Goal: Information Seeking & Learning: Learn about a topic

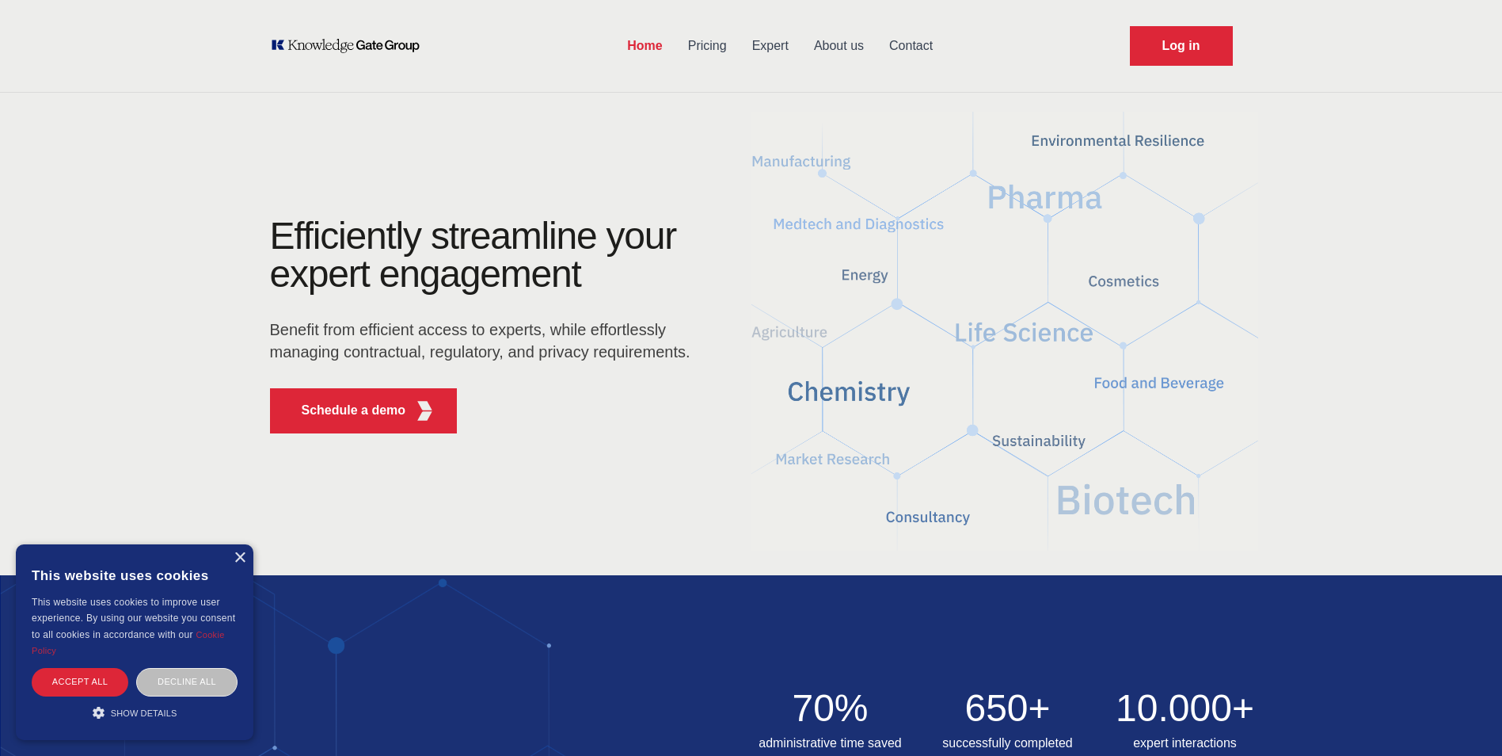
click at [706, 41] on link "Pricing" at bounding box center [708, 45] width 64 height 41
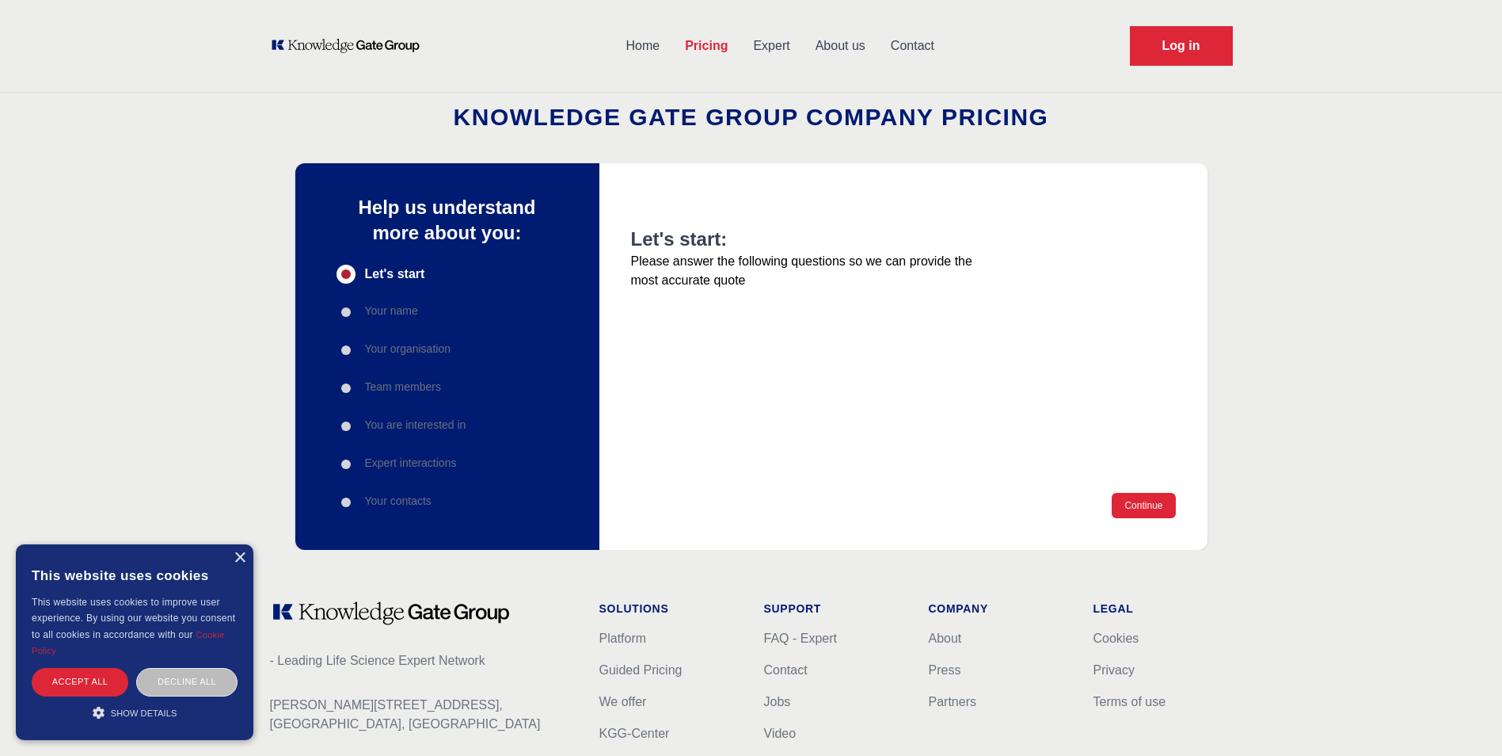
click at [638, 41] on link "Home" at bounding box center [643, 45] width 59 height 41
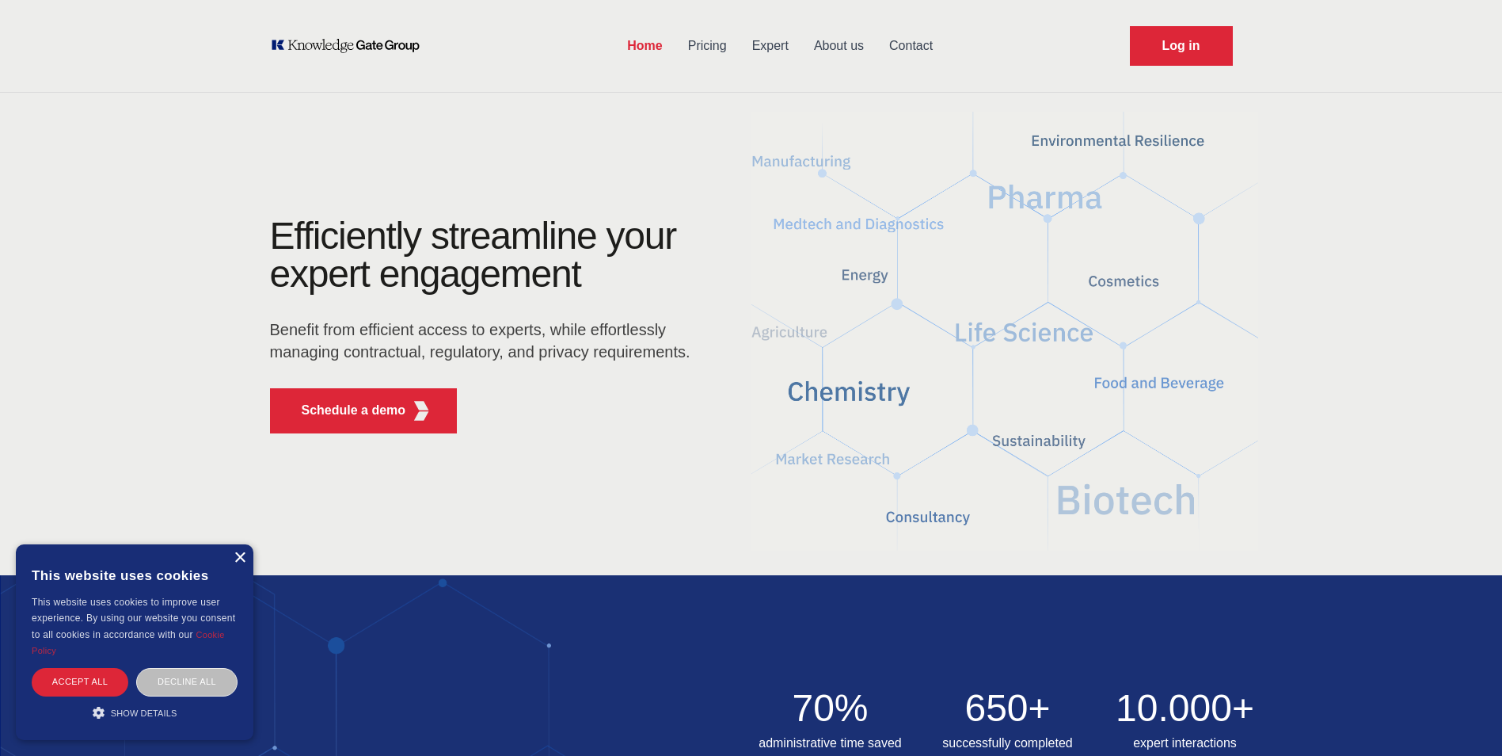
click at [239, 557] on div "×" at bounding box center [240, 558] width 12 height 12
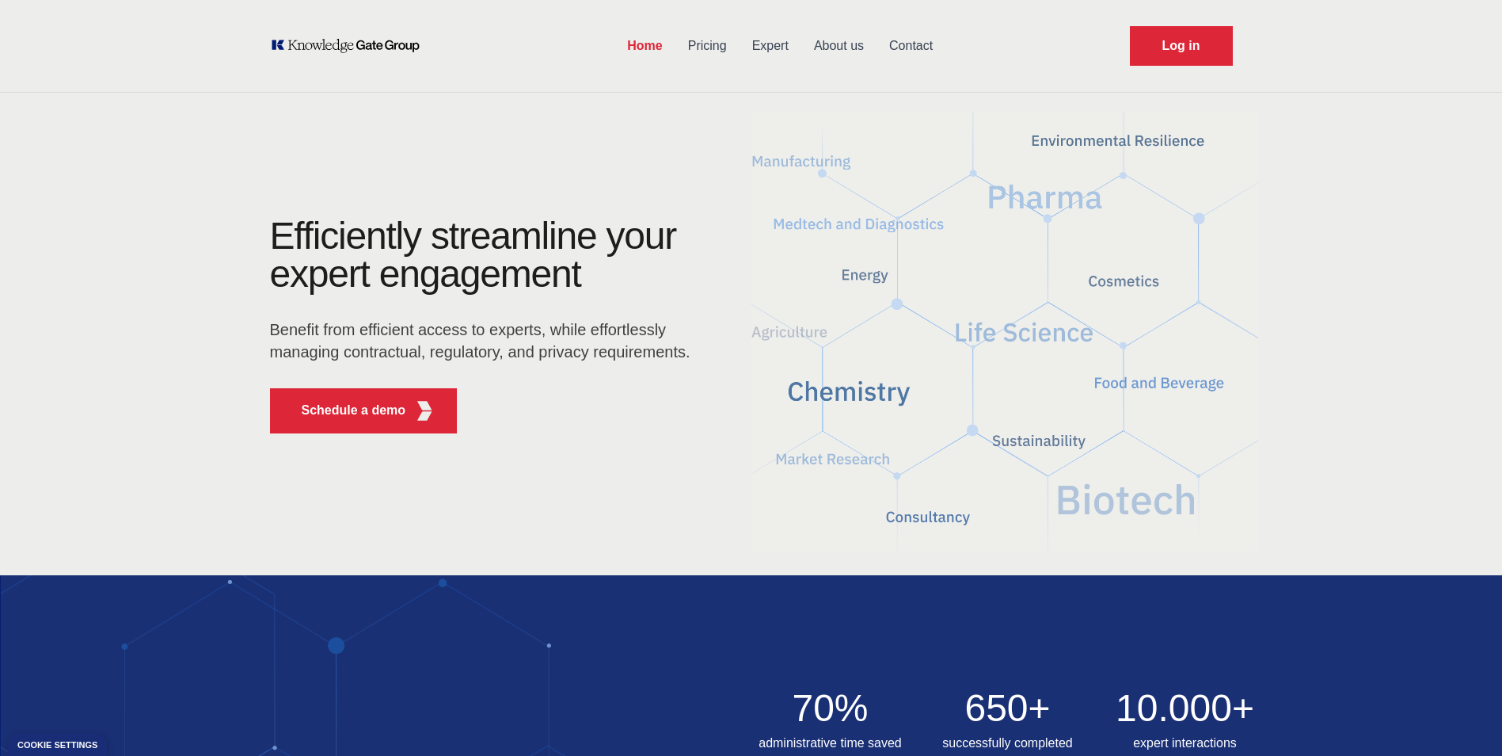
click at [708, 40] on link "Pricing" at bounding box center [708, 45] width 64 height 41
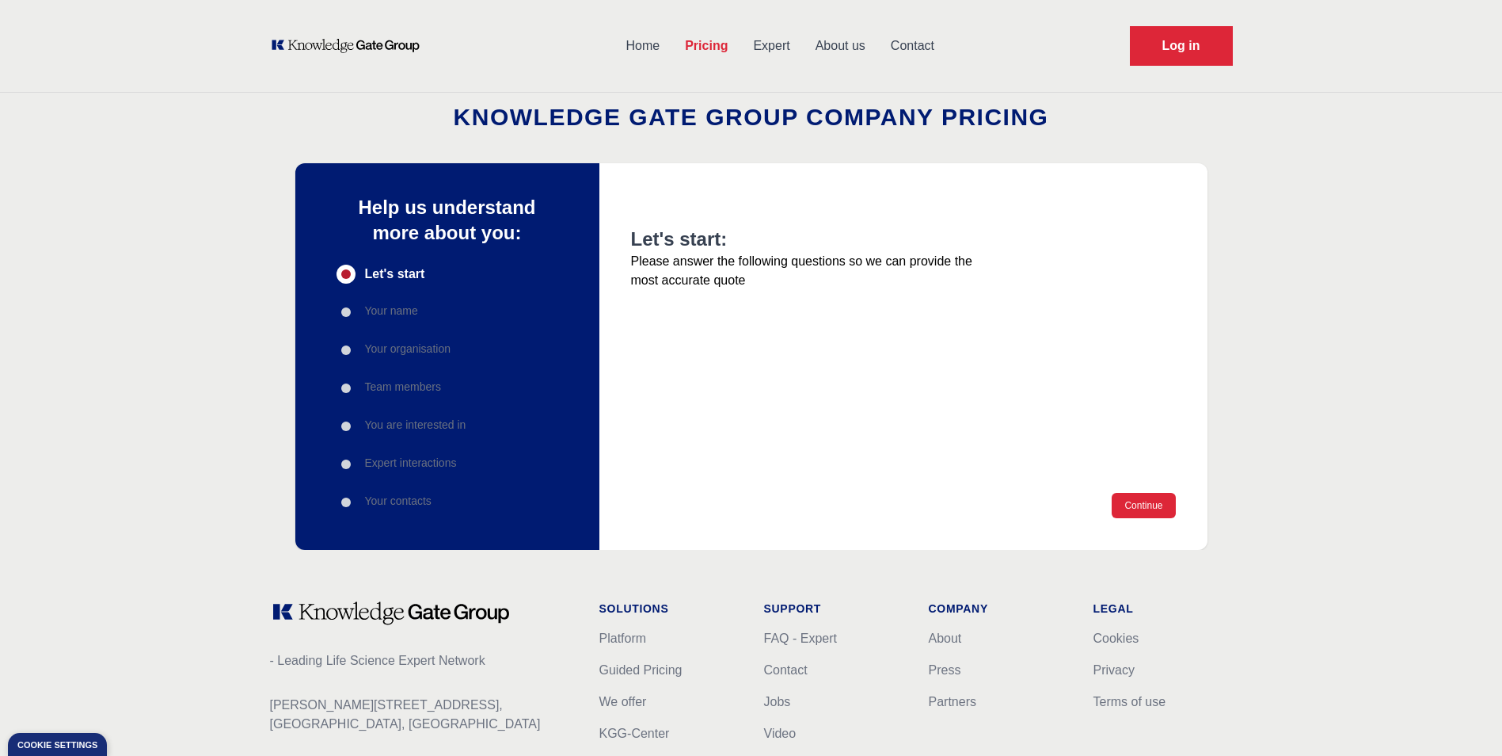
click at [782, 29] on link "Expert" at bounding box center [771, 45] width 62 height 41
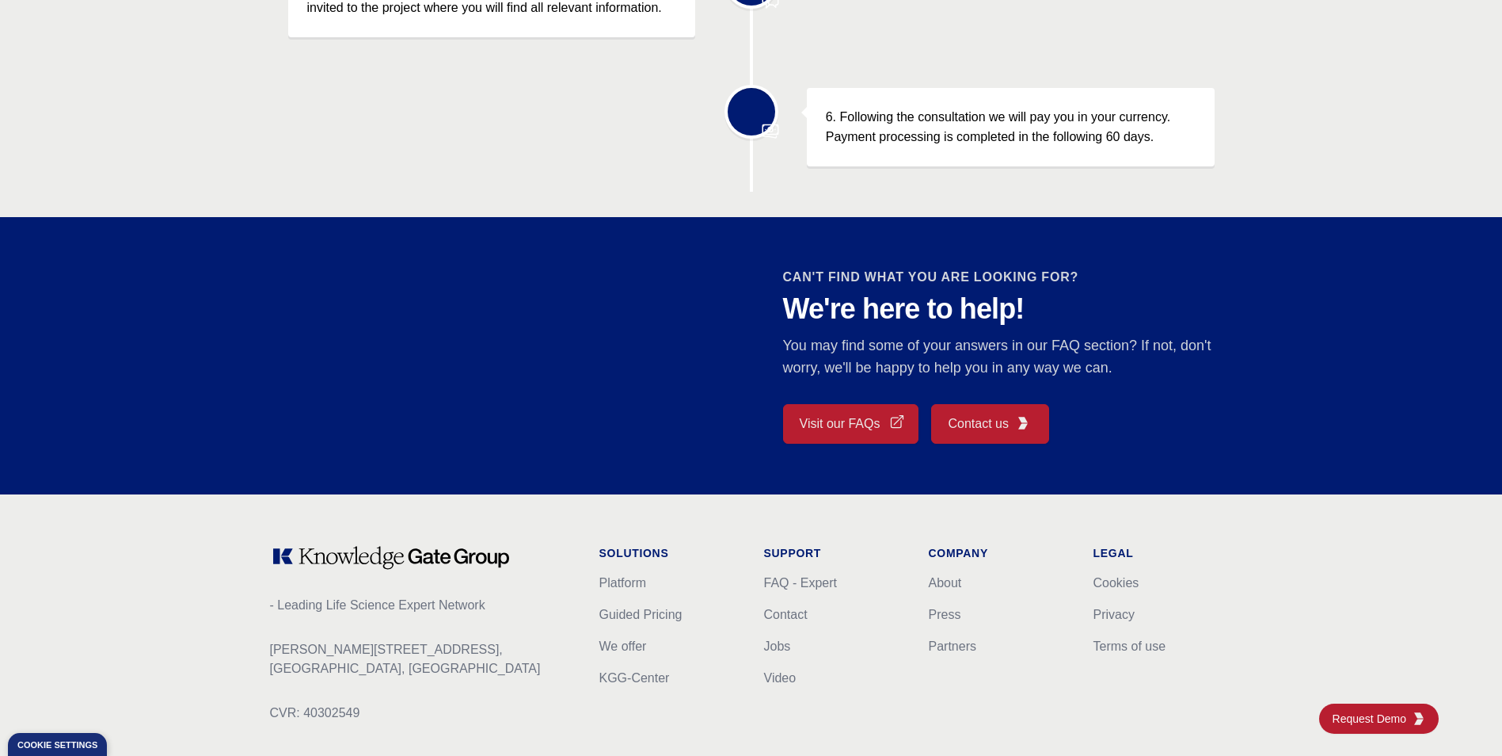
scroll to position [1267, 0]
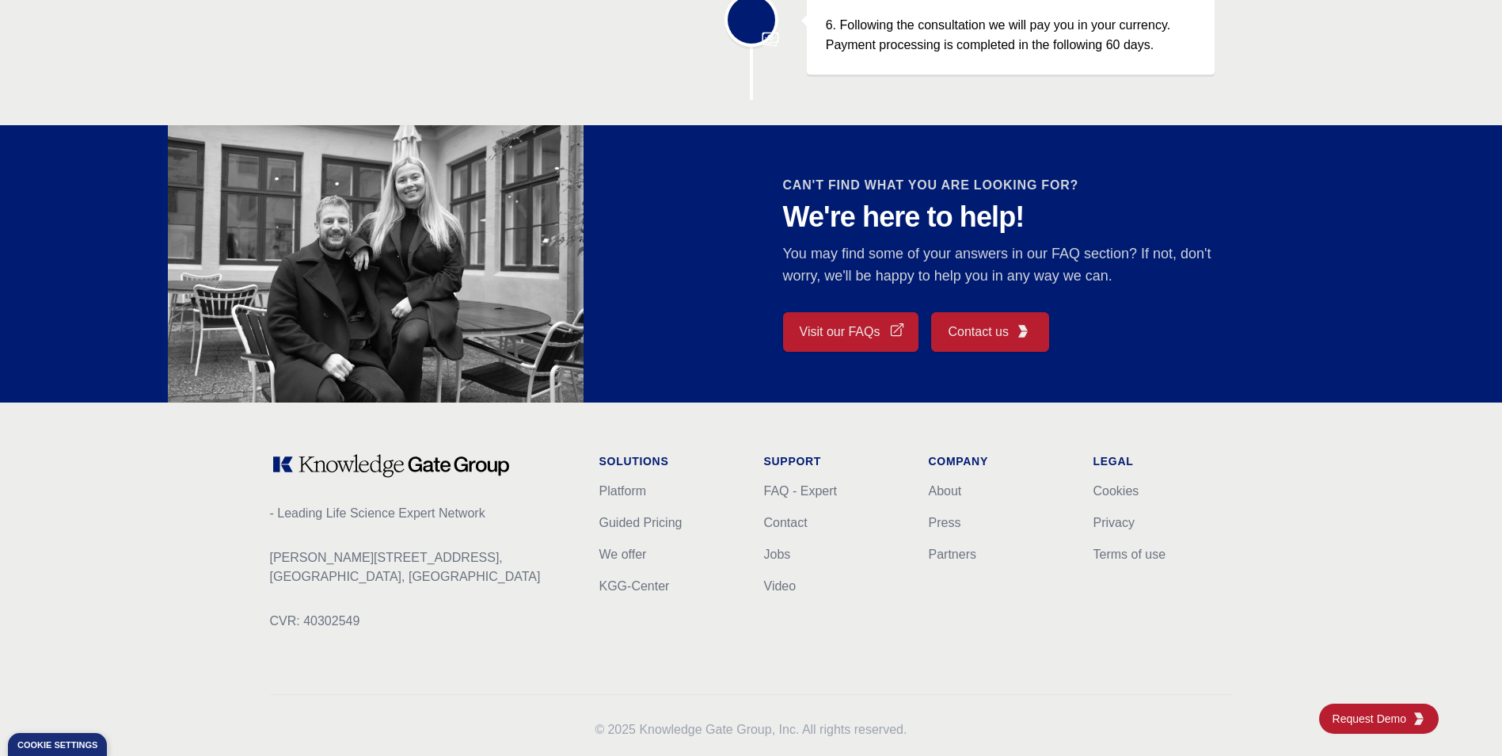
click at [840, 321] on link "Visit our FAQs" at bounding box center [851, 332] width 136 height 40
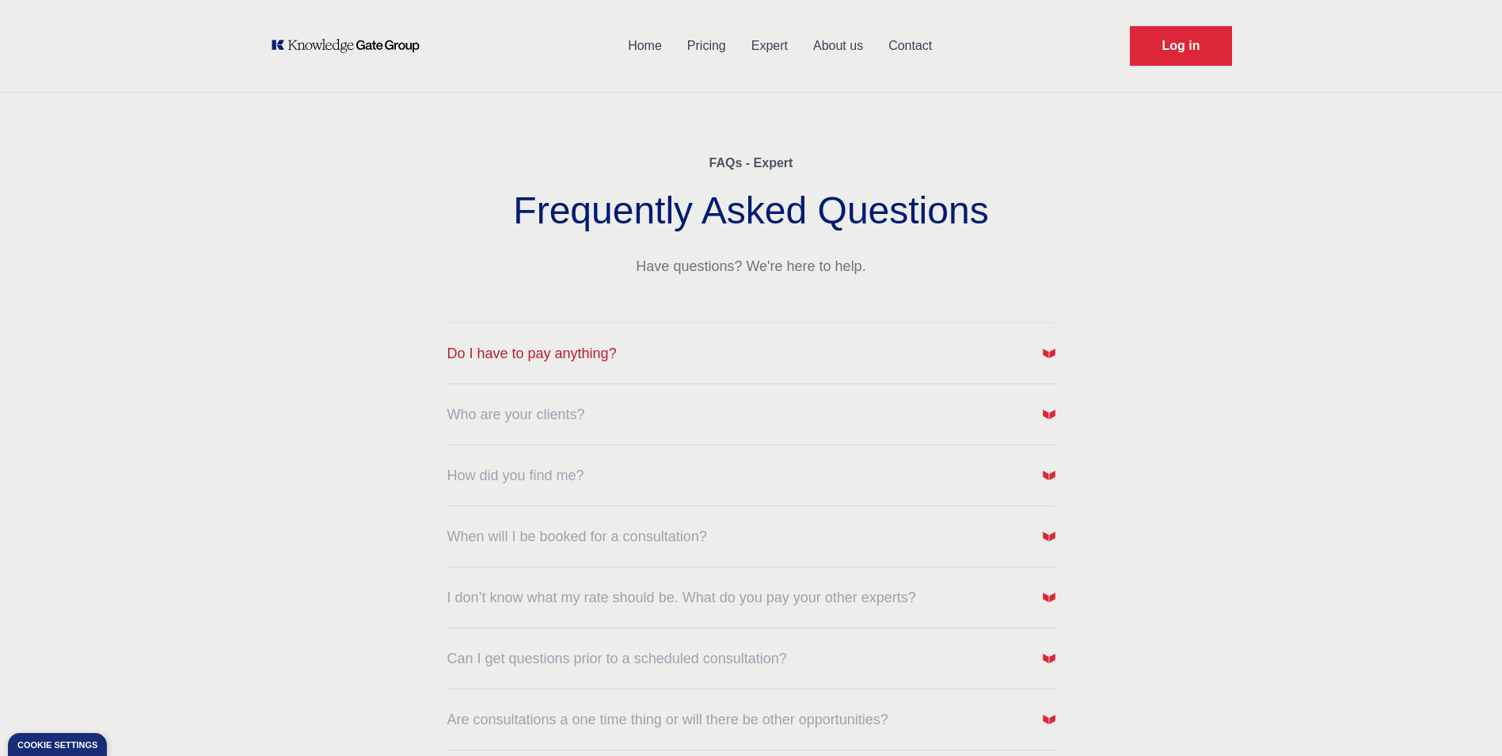
click at [606, 356] on span "Do I have to pay anything?" at bounding box center [531, 353] width 169 height 22
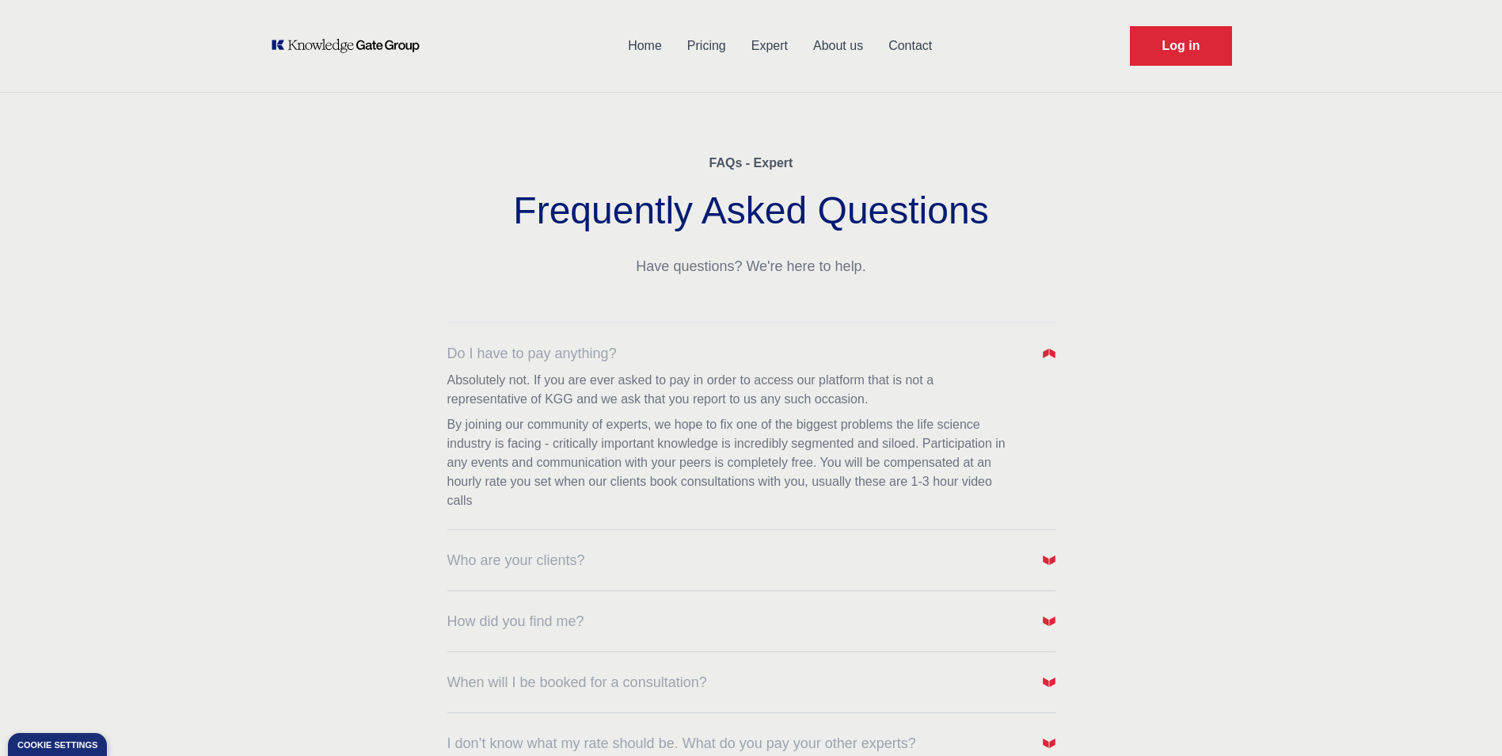
click at [837, 572] on dl "Do I have to pay anything? Absolutely not. If you are ever asked to pay in orde…" at bounding box center [751, 671] width 608 height 698
click at [829, 558] on button "Who are your clients?" at bounding box center [751, 560] width 608 height 22
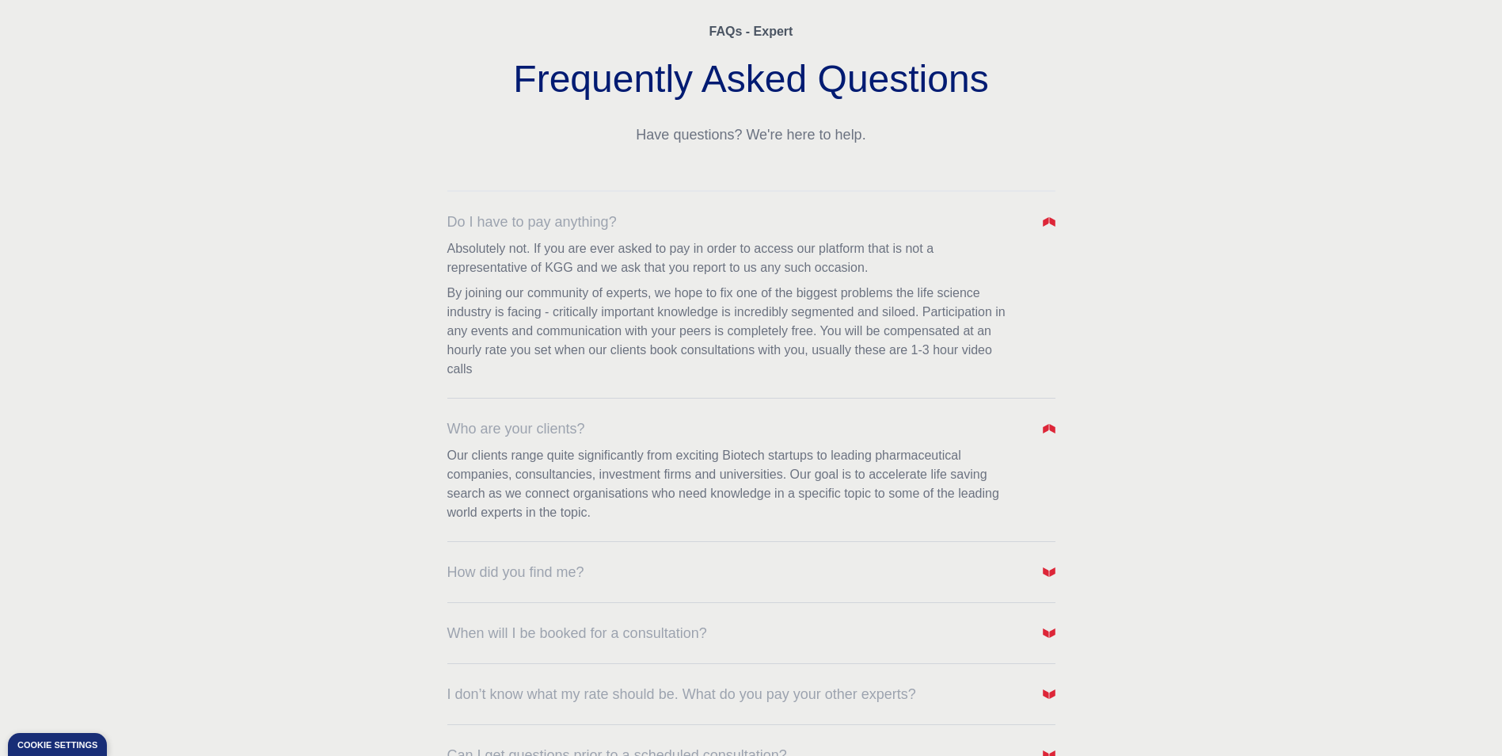
scroll to position [158, 0]
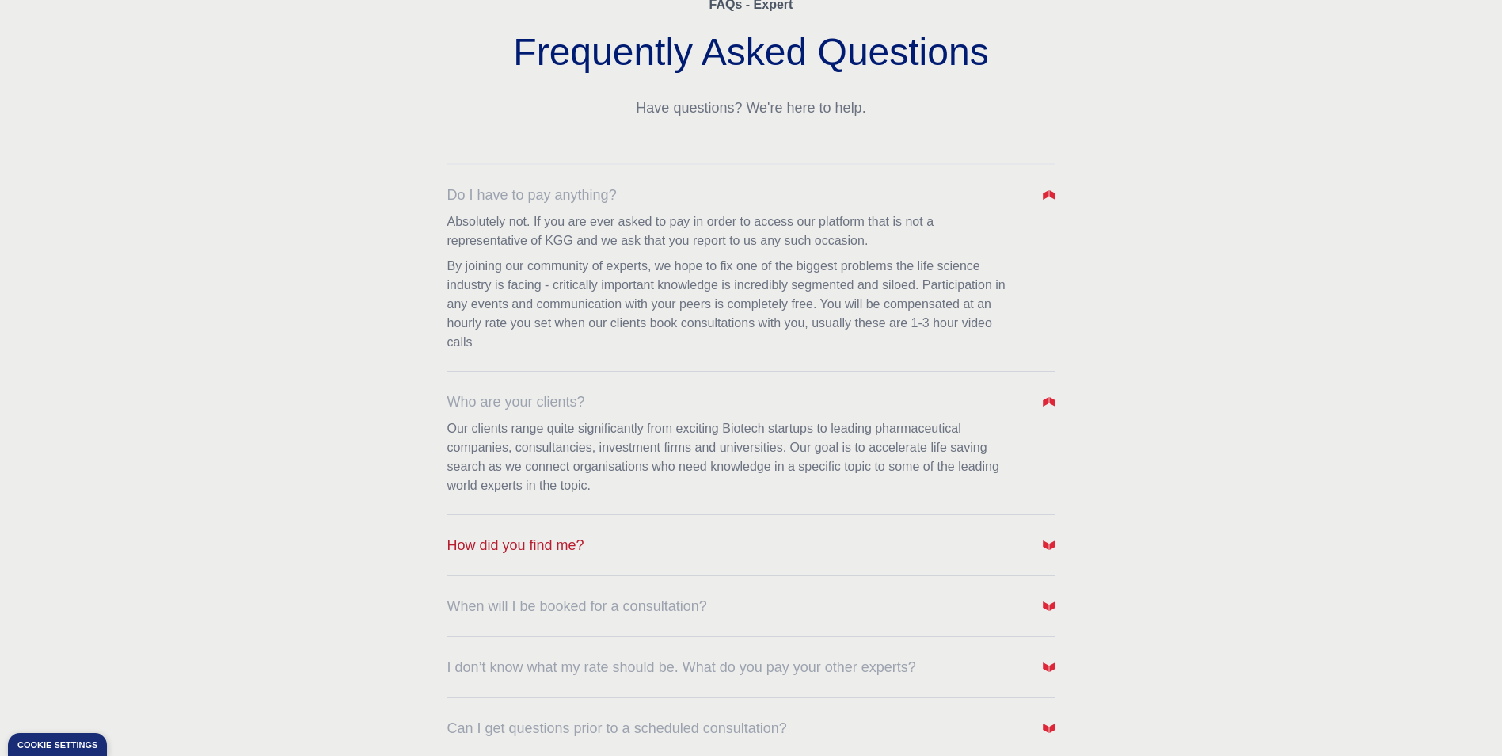
click at [649, 539] on button "How did you find me?" at bounding box center [751, 545] width 608 height 22
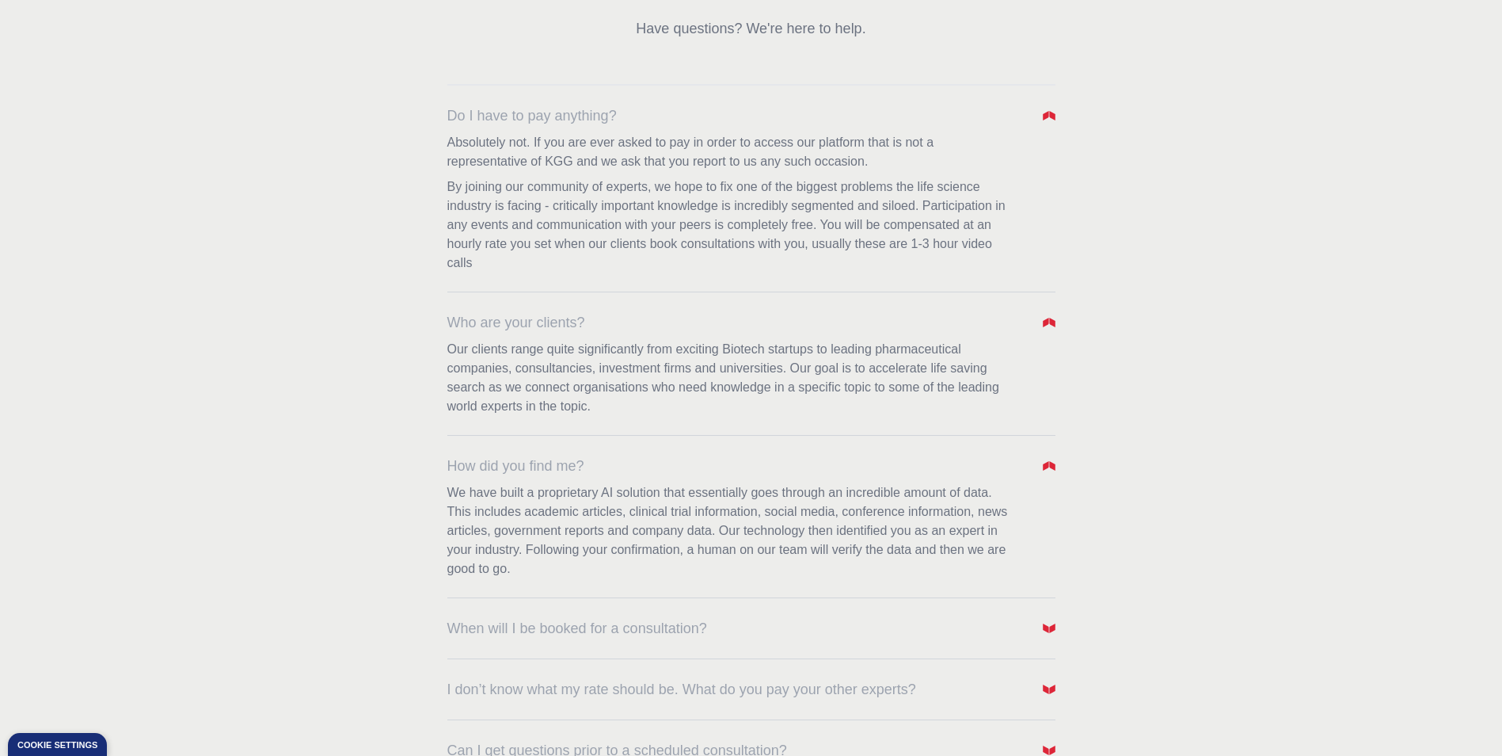
scroll to position [317, 0]
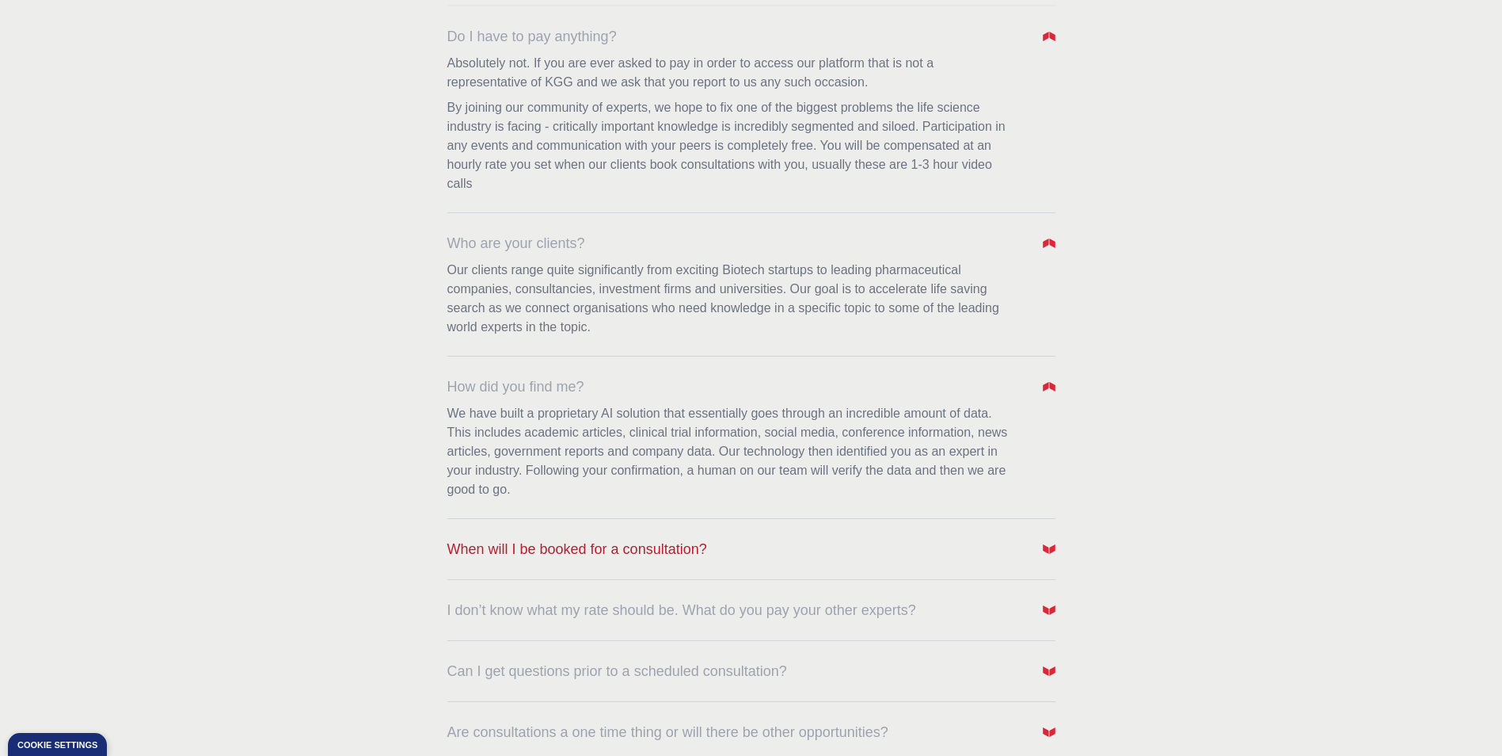
click at [691, 547] on span "When will I be booked for a consultation?" at bounding box center [577, 549] width 260 height 22
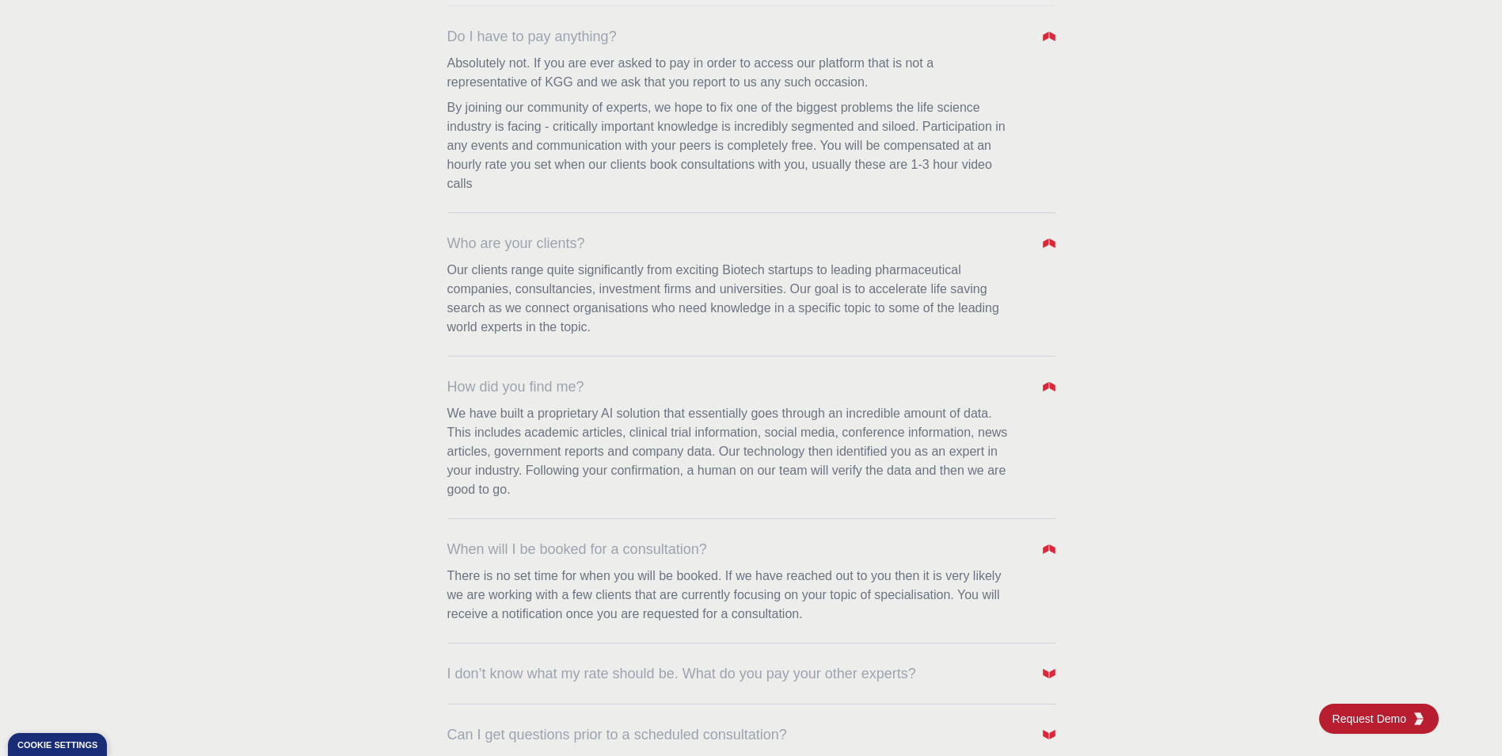
scroll to position [396, 0]
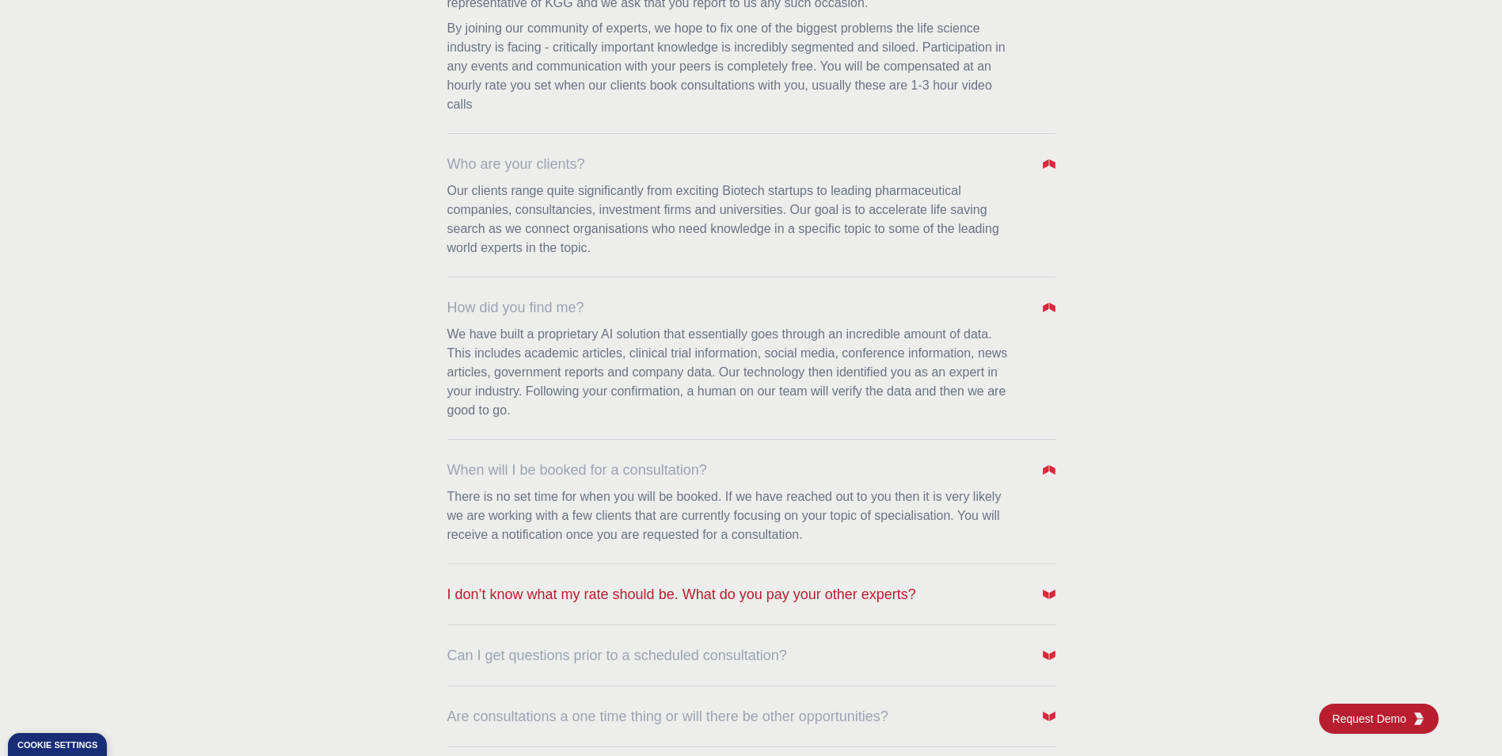
click at [801, 595] on span "I don’t know what my rate should be. What do you pay your other experts?" at bounding box center [681, 594] width 469 height 22
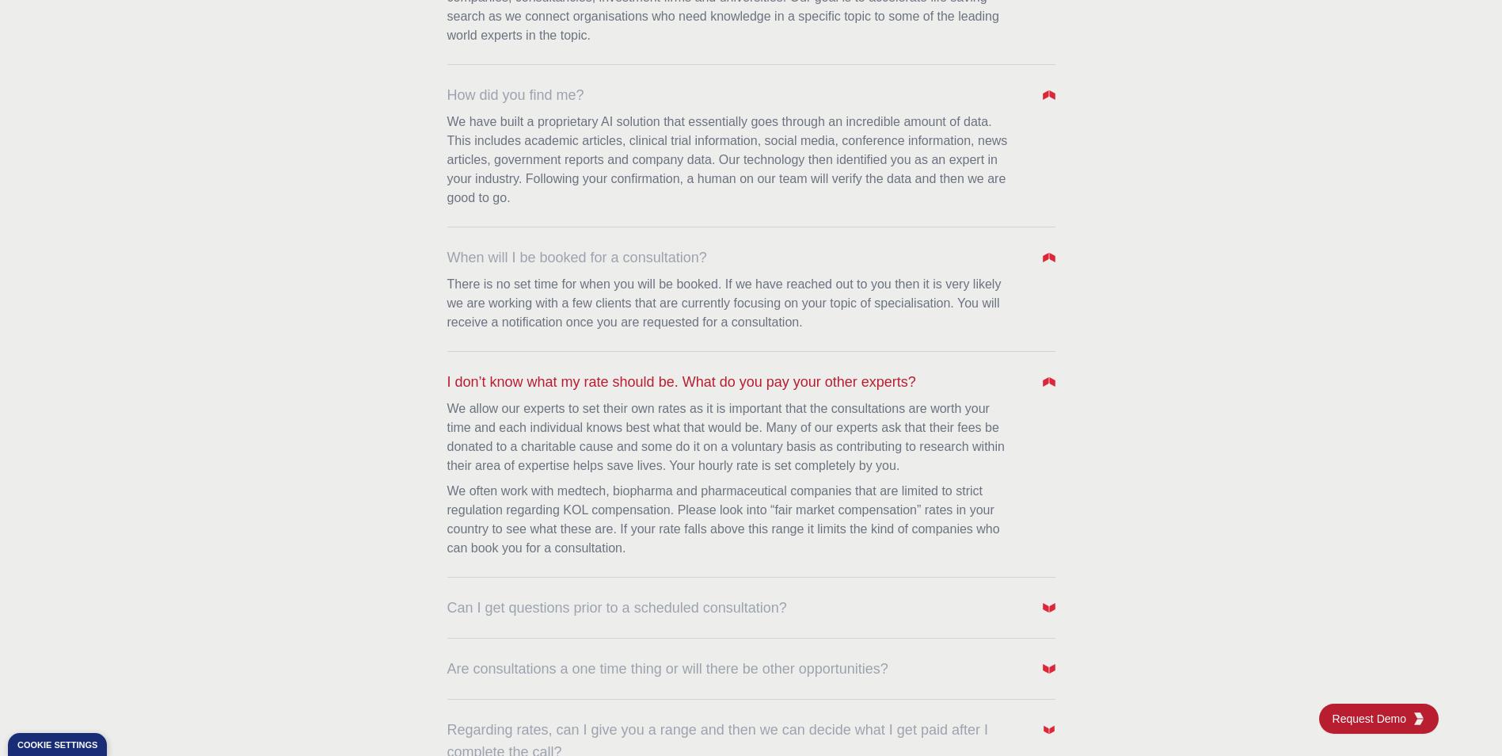
scroll to position [634, 0]
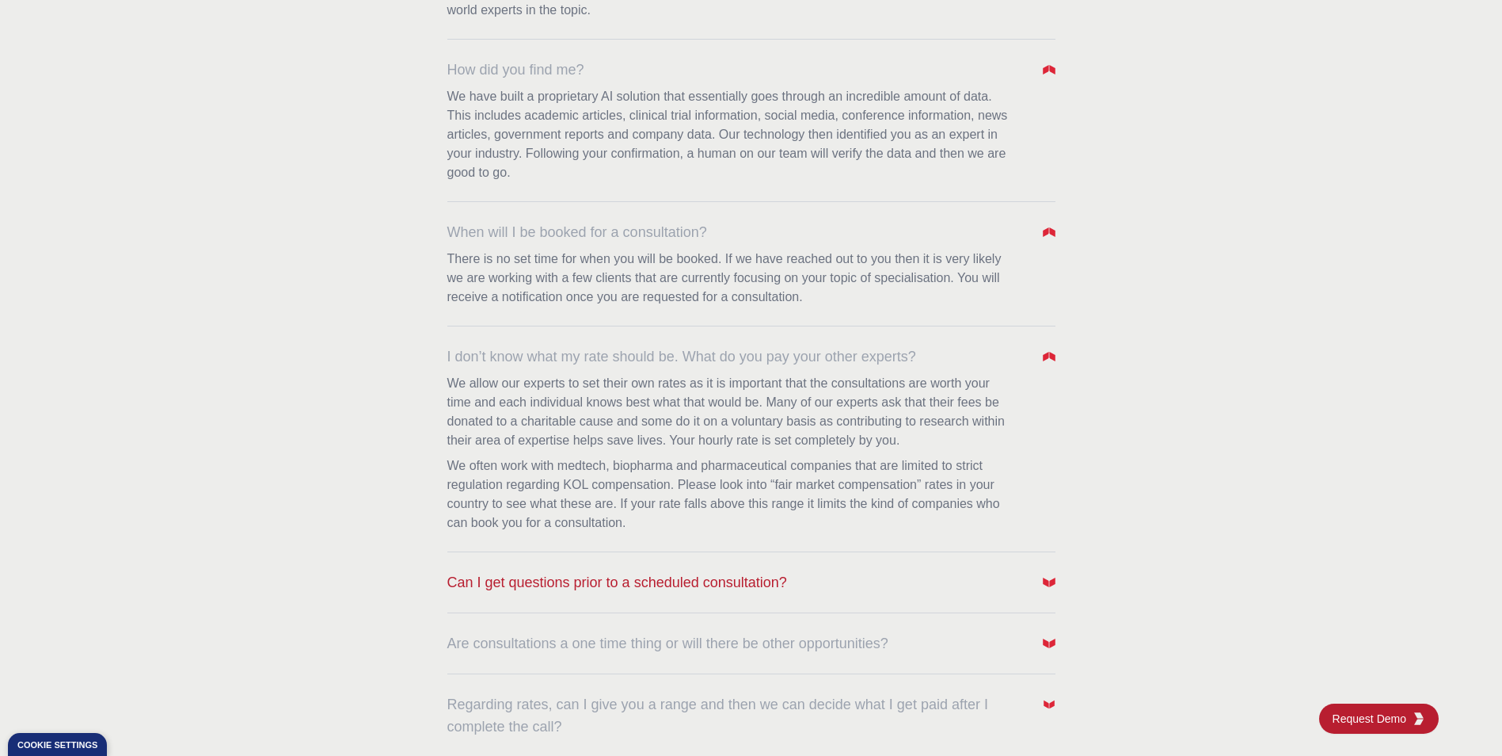
click at [787, 575] on button "Can I get questions prior to a scheduled consultation?" at bounding box center [751, 582] width 608 height 22
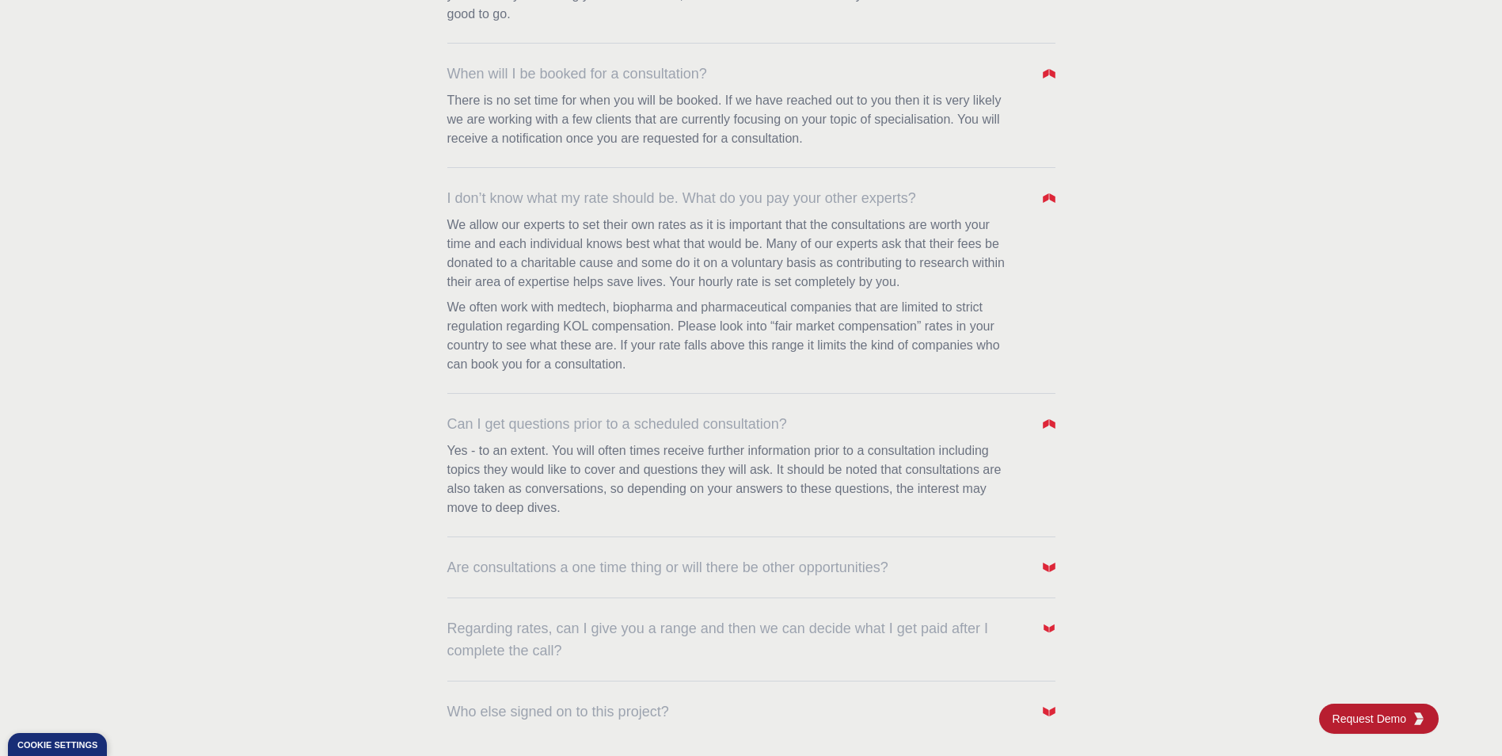
scroll to position [871, 0]
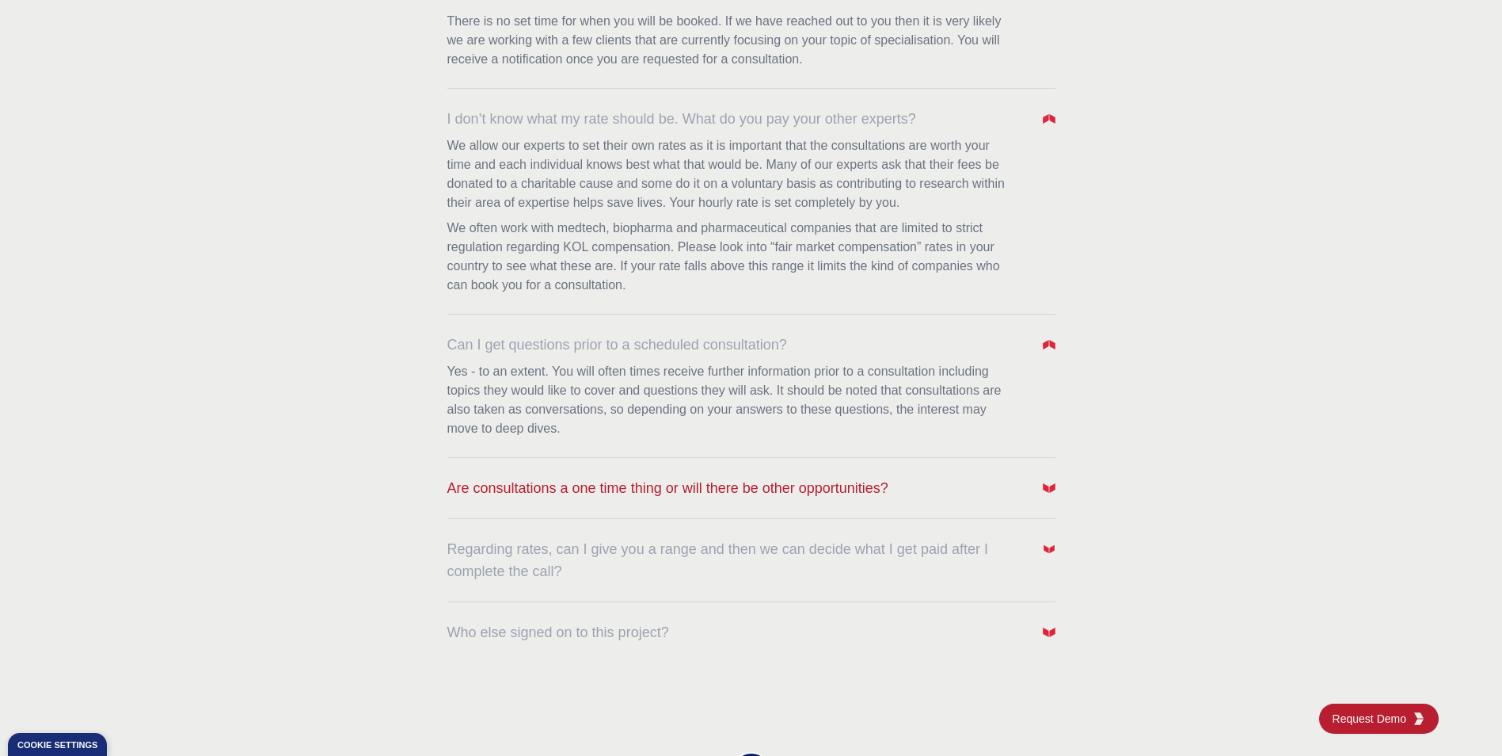
click at [795, 495] on span "Are consultations a one time thing or will there be other opportunities?" at bounding box center [667, 488] width 441 height 22
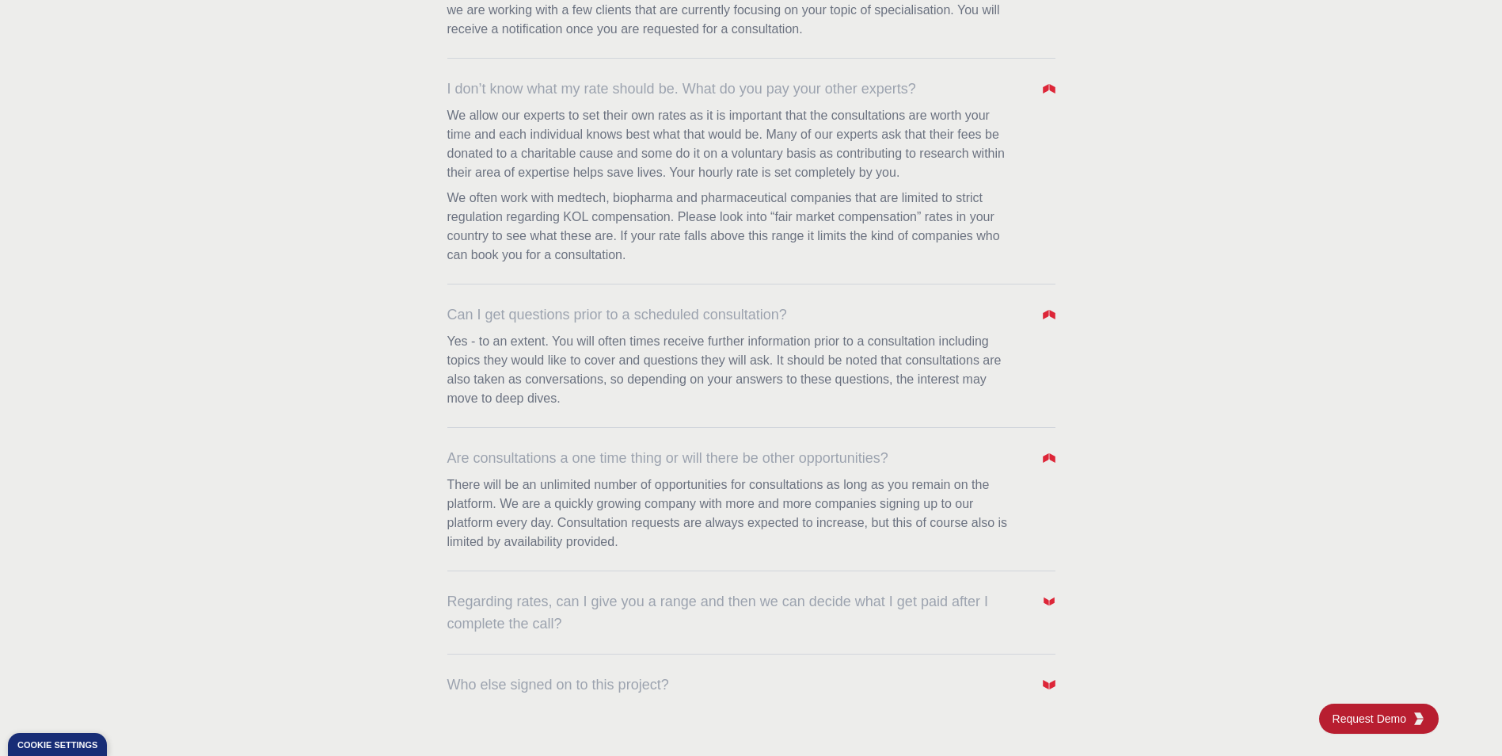
scroll to position [950, 0]
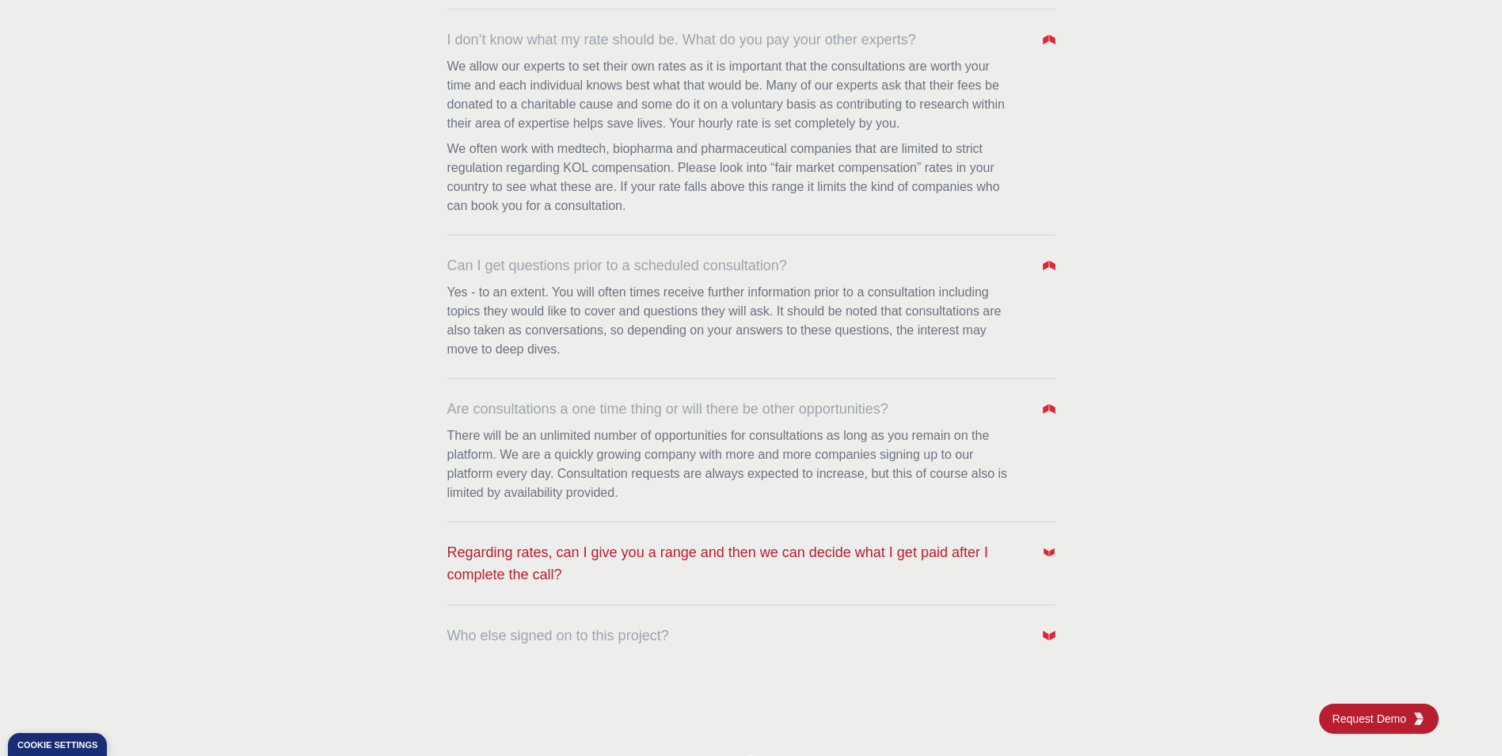
click at [956, 564] on span "Regarding rates, can I give you a range and then we can decide what I get paid …" at bounding box center [736, 563] width 578 height 44
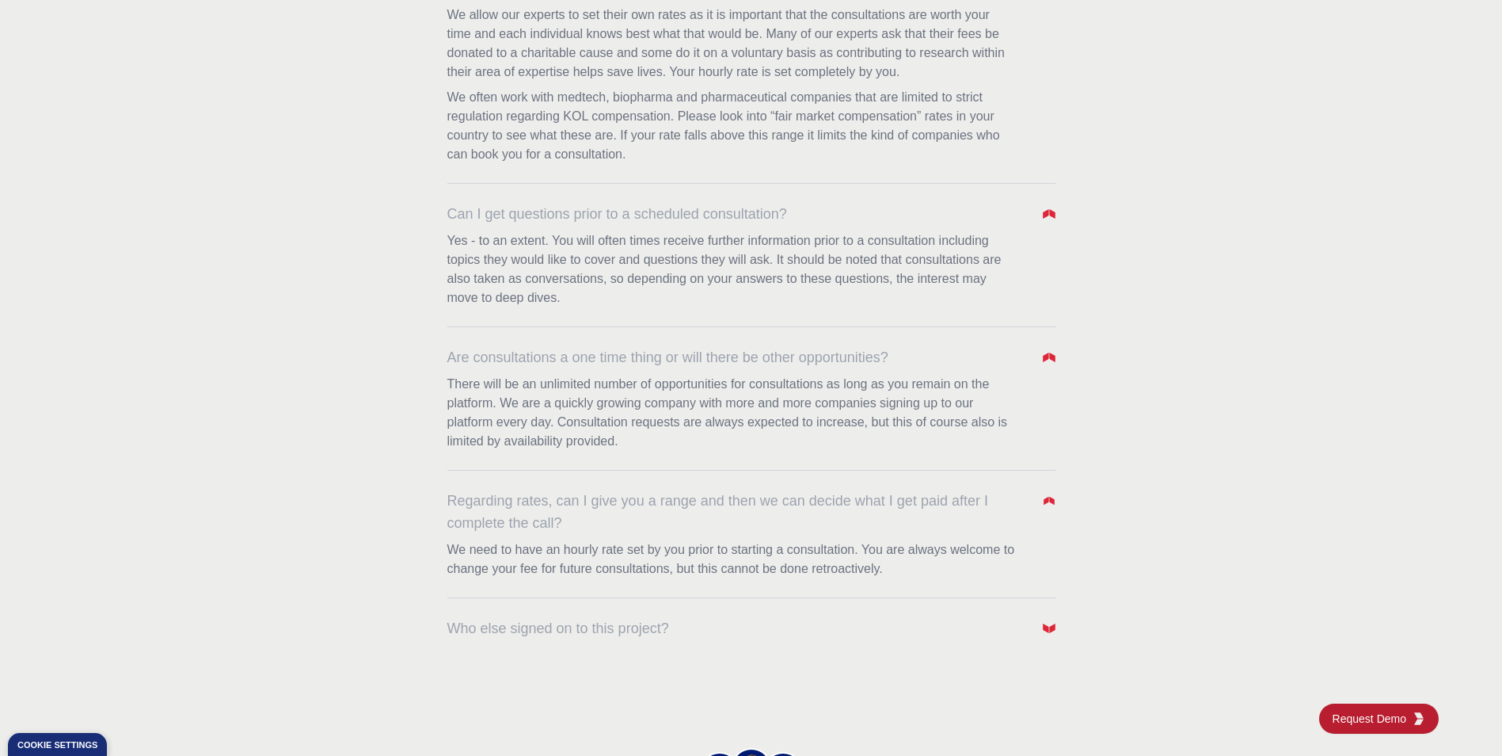
scroll to position [1109, 0]
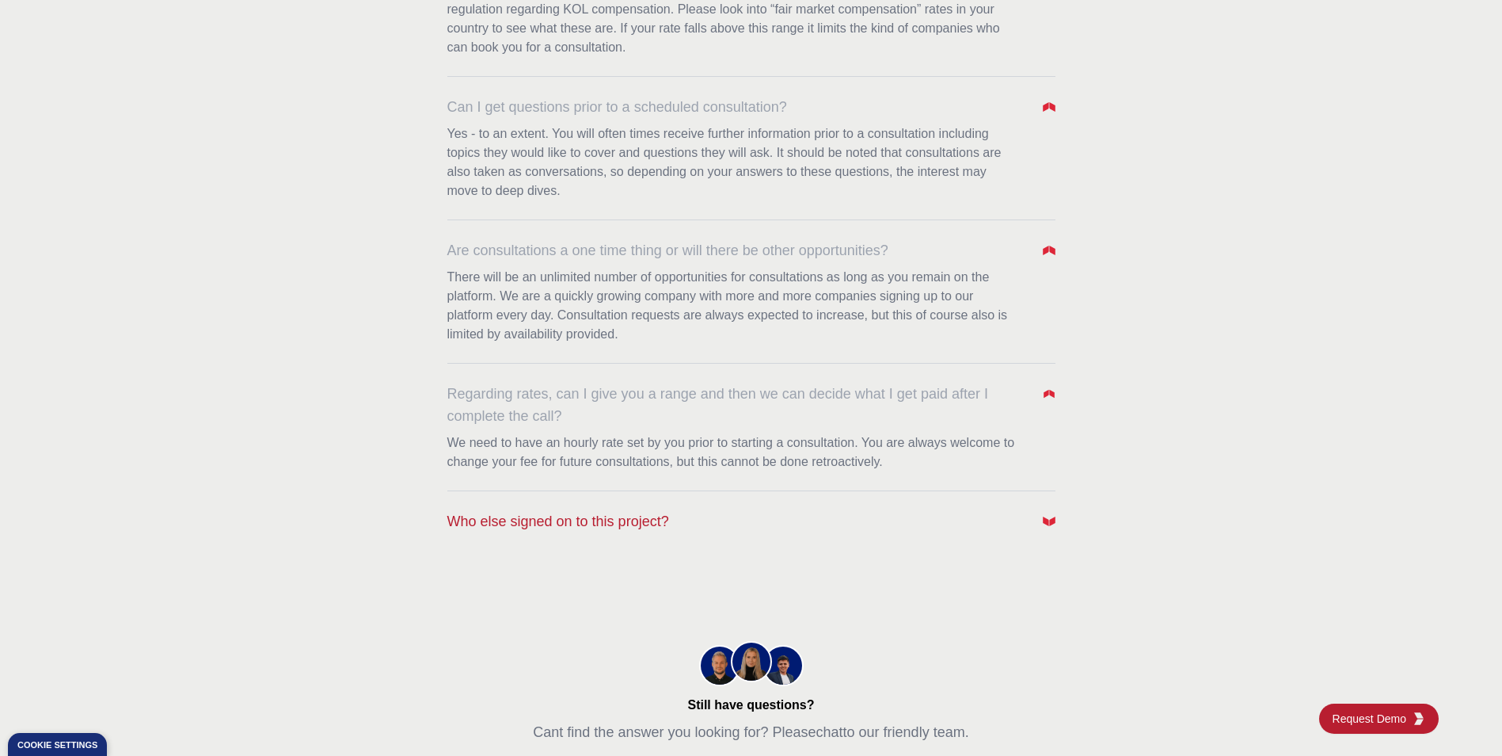
click at [630, 523] on span "Who else signed on to this project?" at bounding box center [558, 521] width 222 height 22
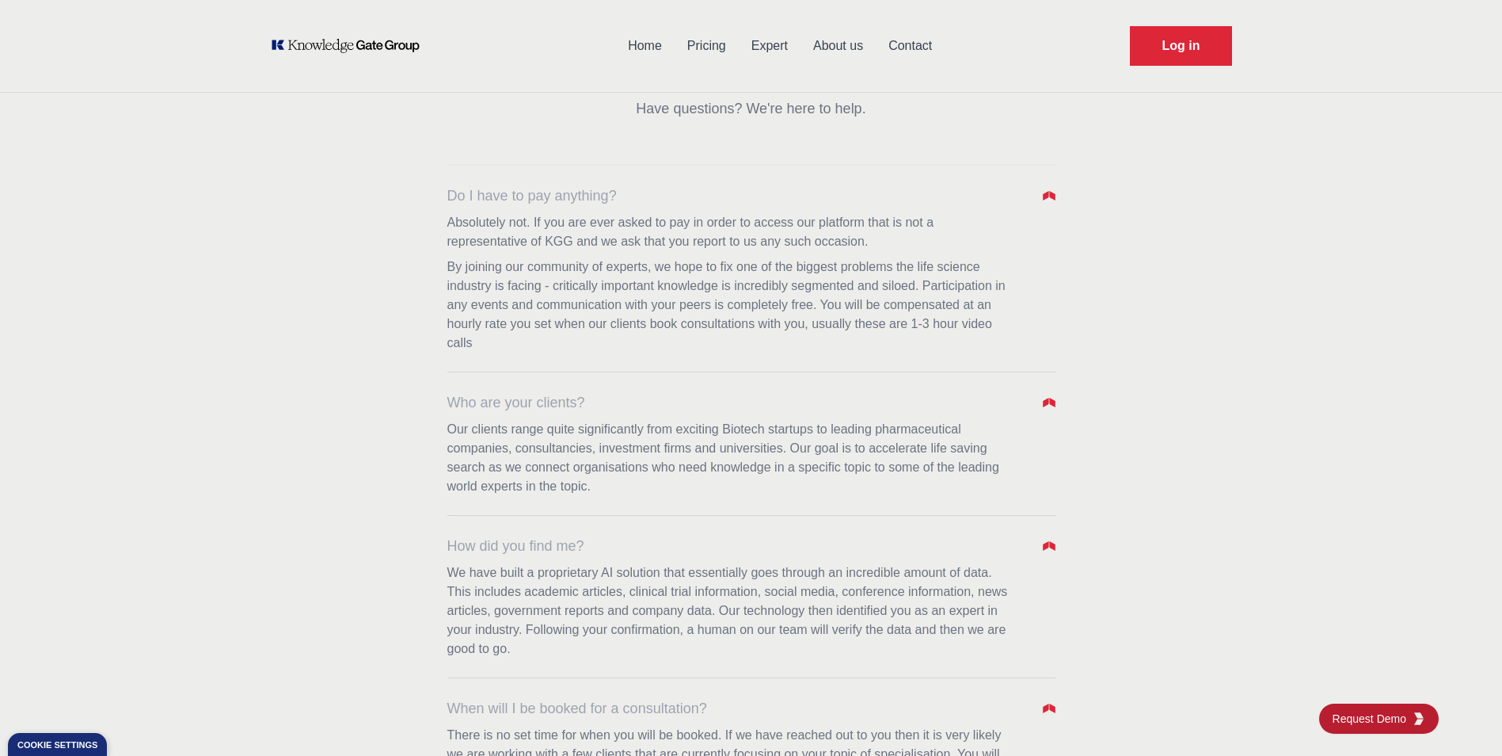
scroll to position [0, 0]
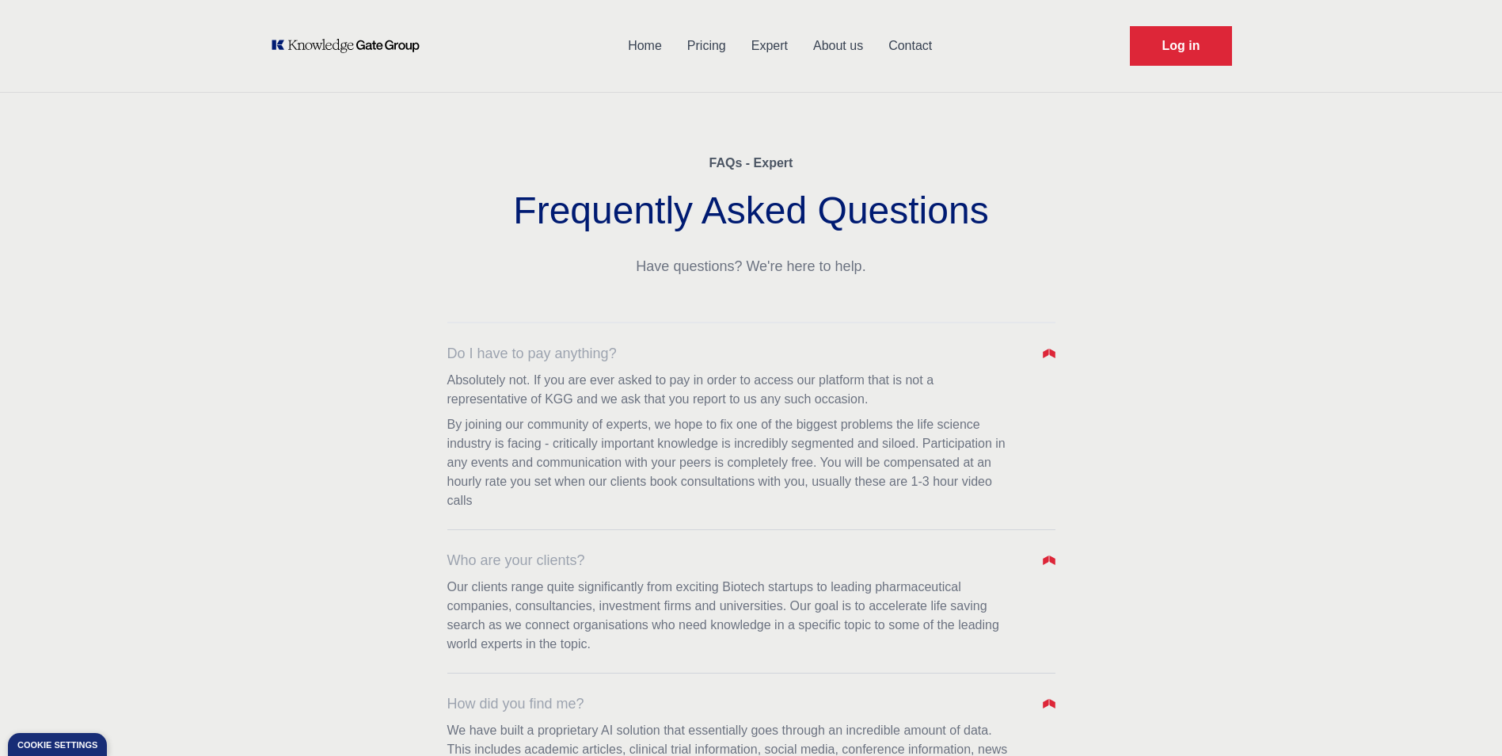
click at [762, 44] on link "Expert" at bounding box center [770, 45] width 62 height 41
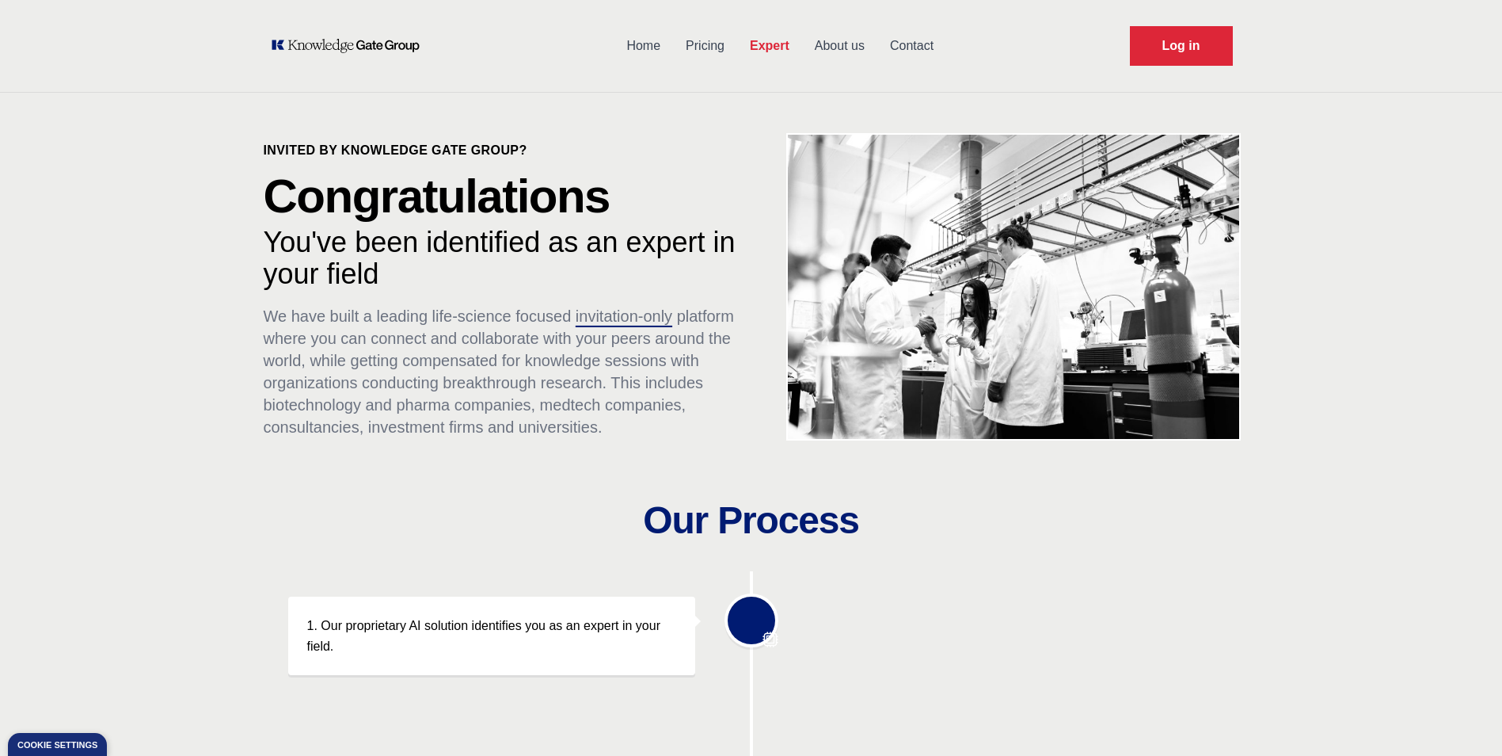
click at [856, 49] on link "About us" at bounding box center [839, 45] width 75 height 41
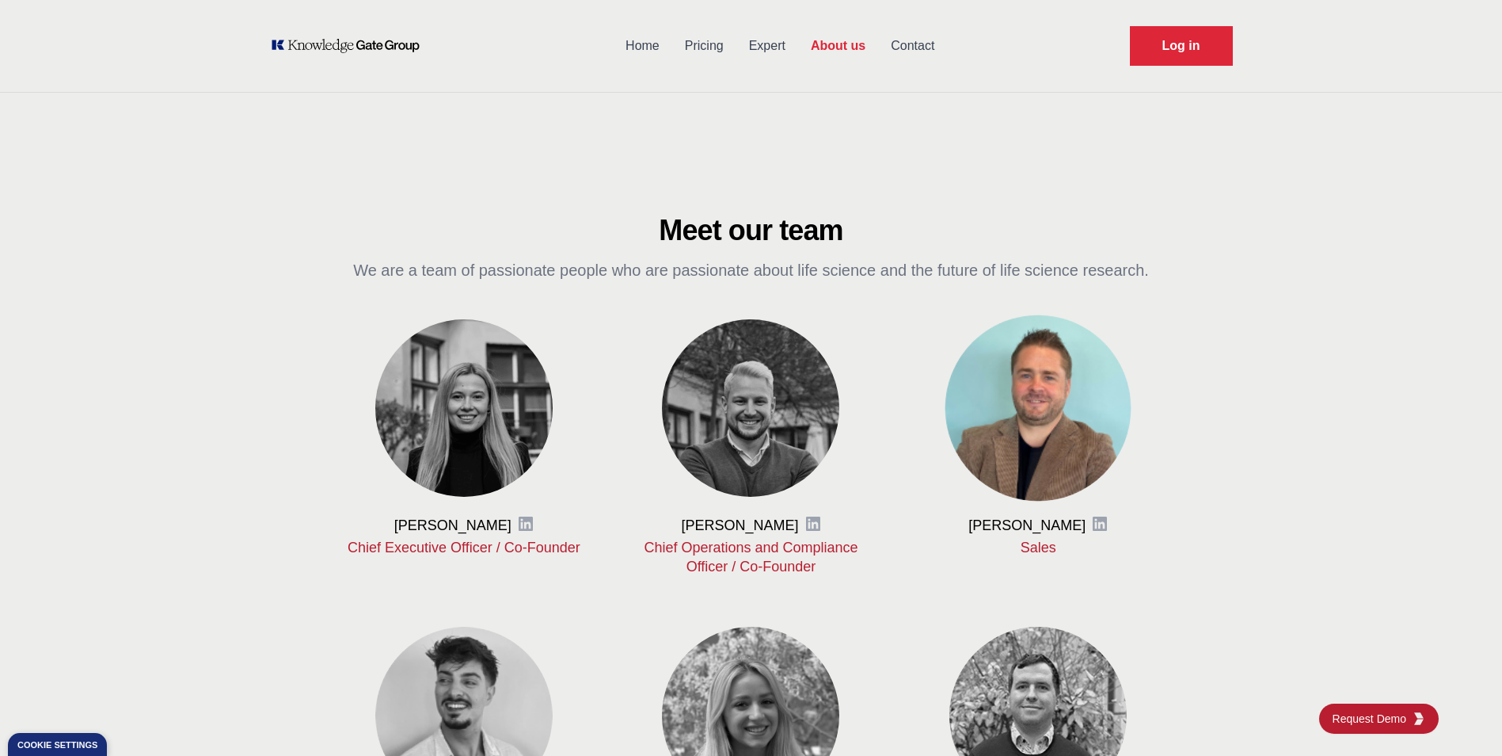
scroll to position [162, 0]
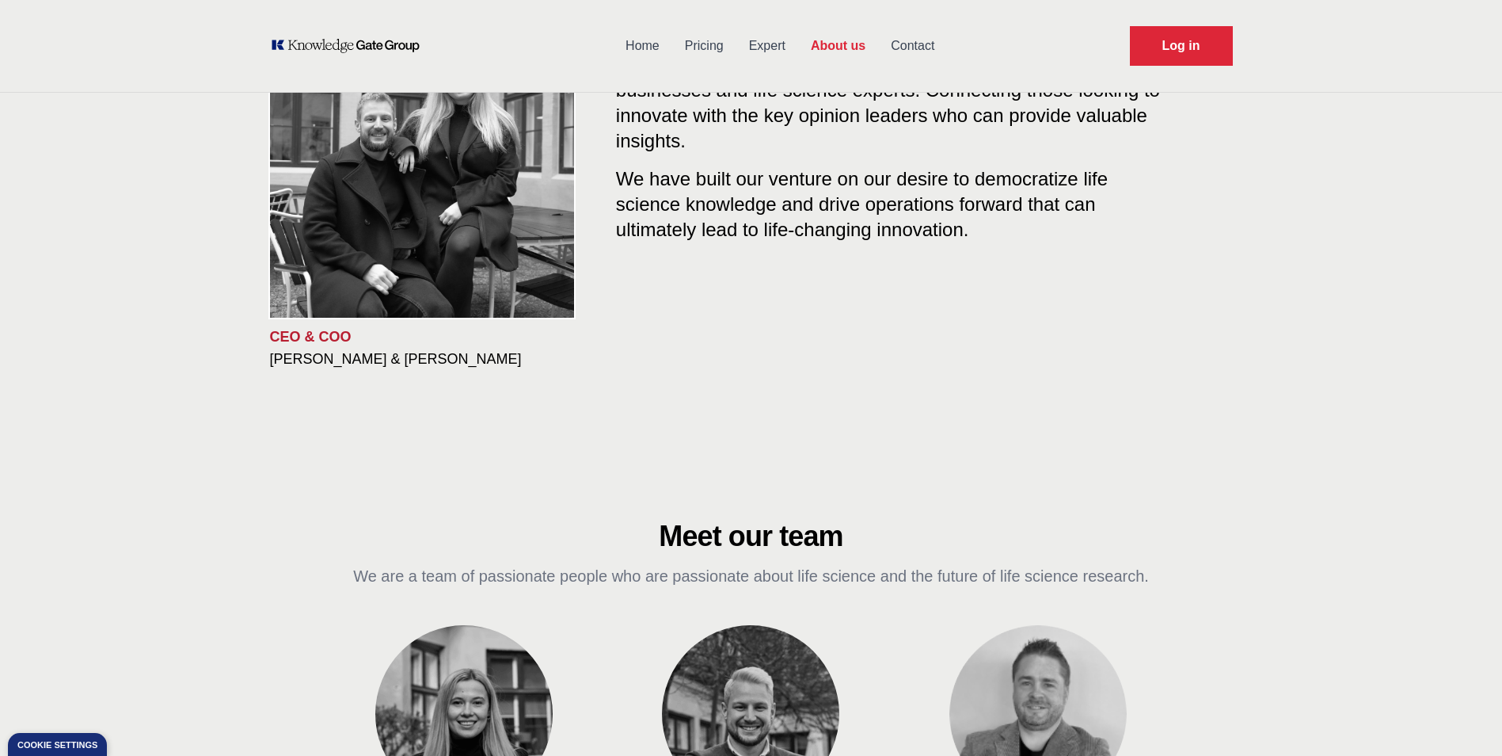
click at [890, 51] on link "Contact" at bounding box center [912, 45] width 69 height 41
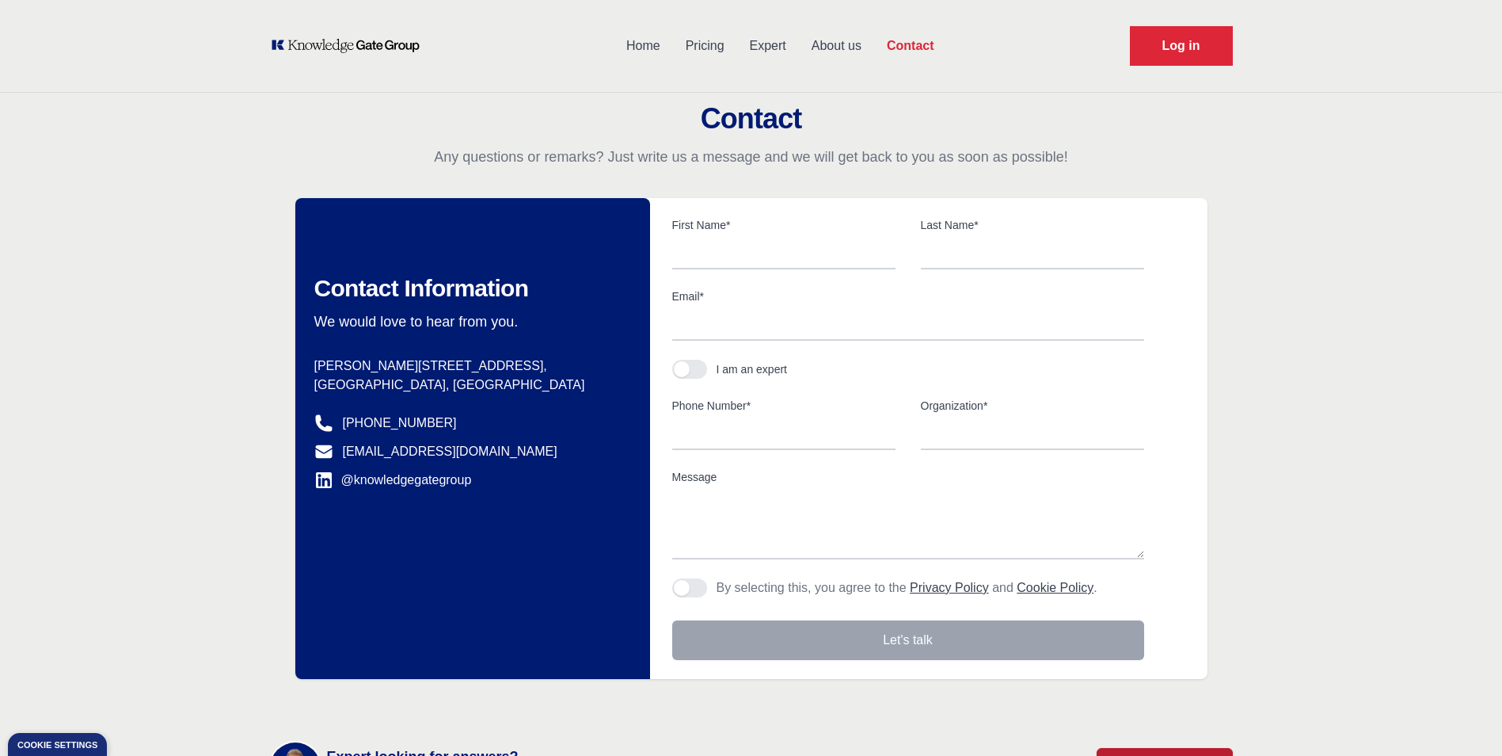
click at [809, 44] on link "About us" at bounding box center [836, 45] width 75 height 41
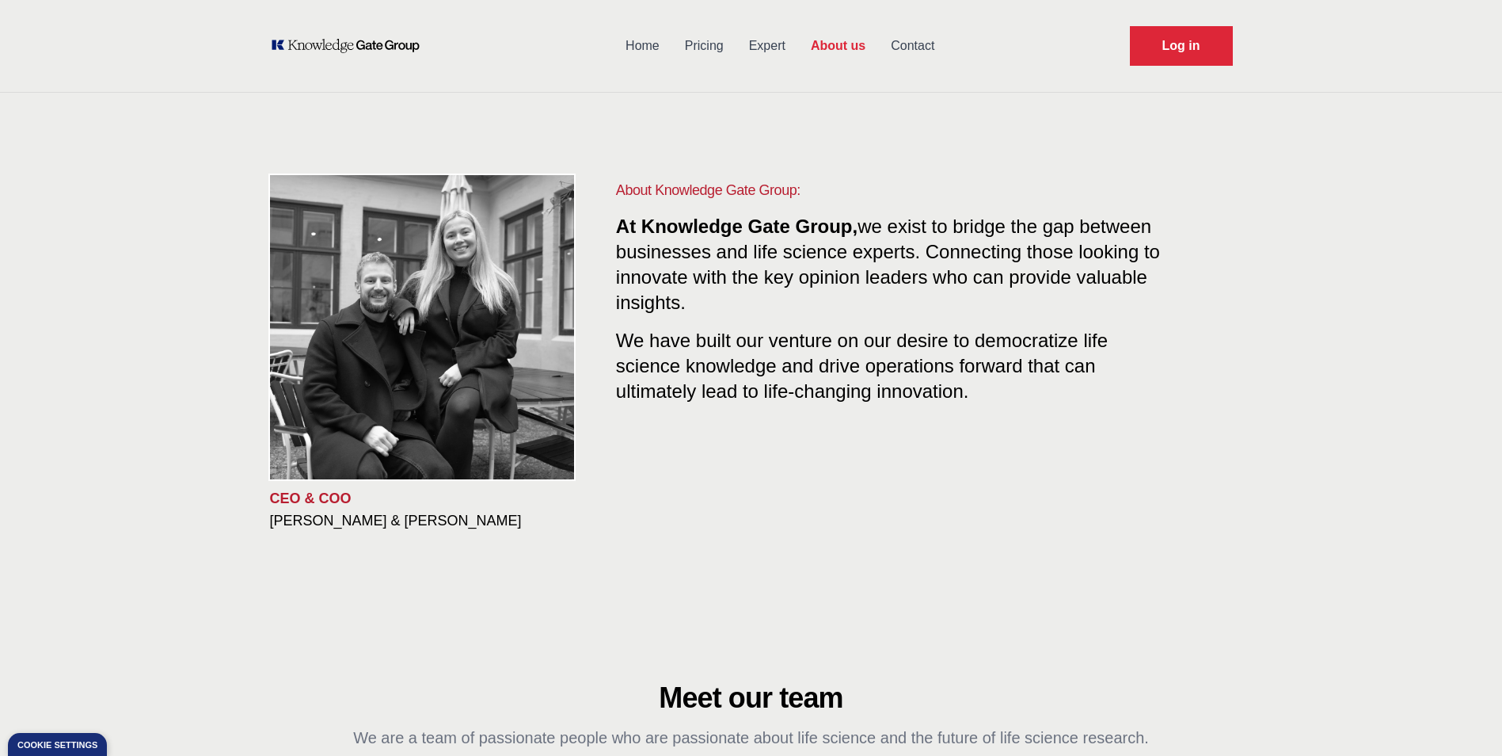
click at [762, 49] on link "Expert" at bounding box center [768, 45] width 62 height 41
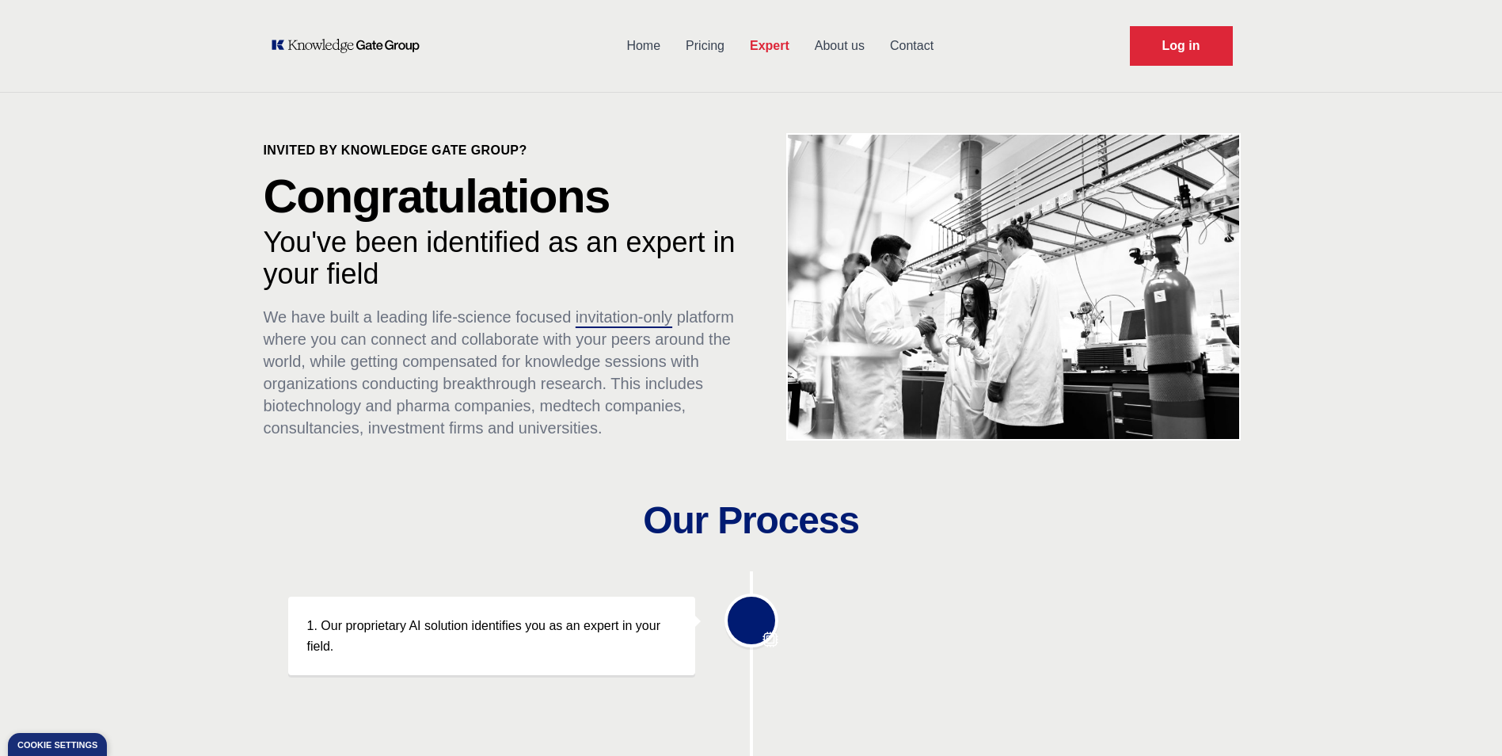
click at [691, 47] on link "Pricing" at bounding box center [705, 45] width 64 height 41
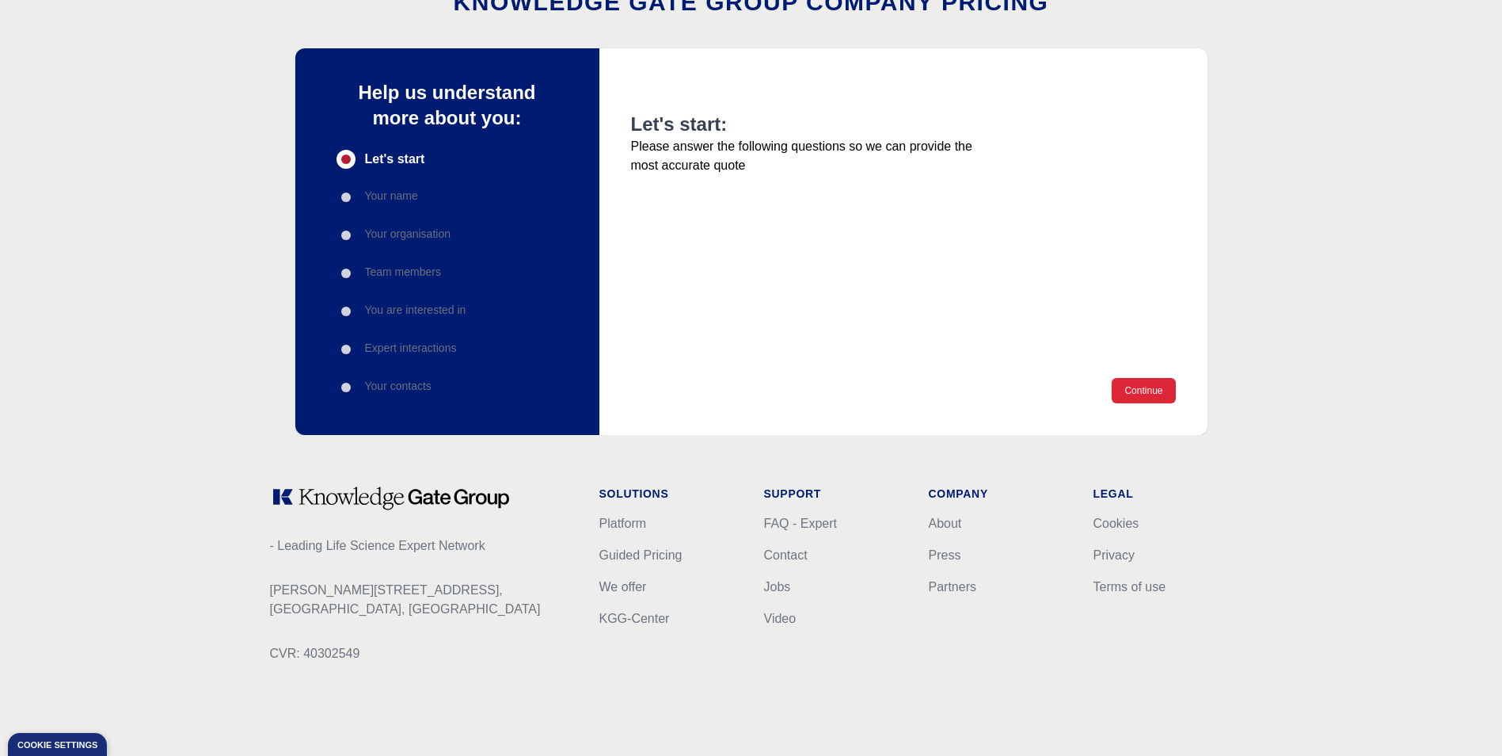
scroll to position [158, 0]
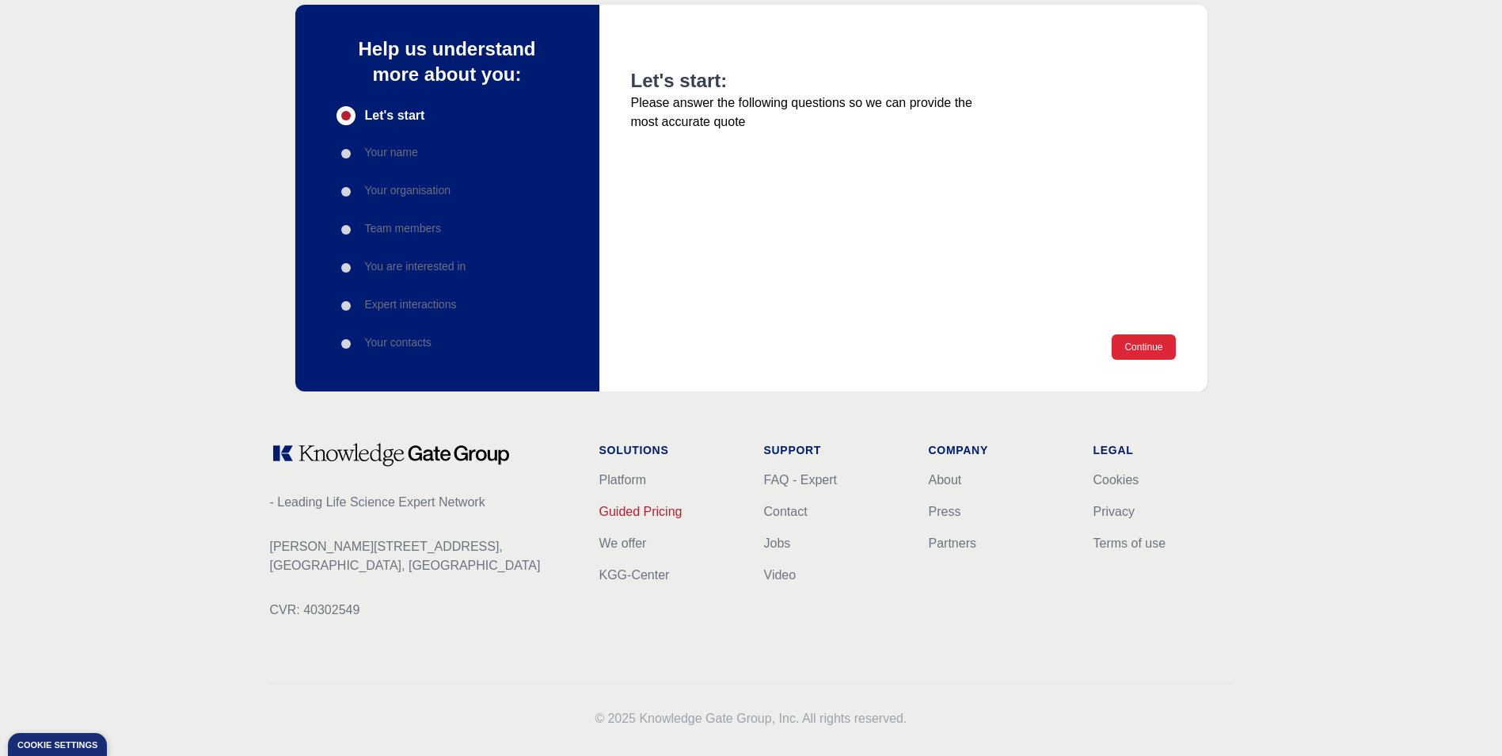
click at [649, 509] on link "Guided Pricing" at bounding box center [640, 510] width 83 height 13
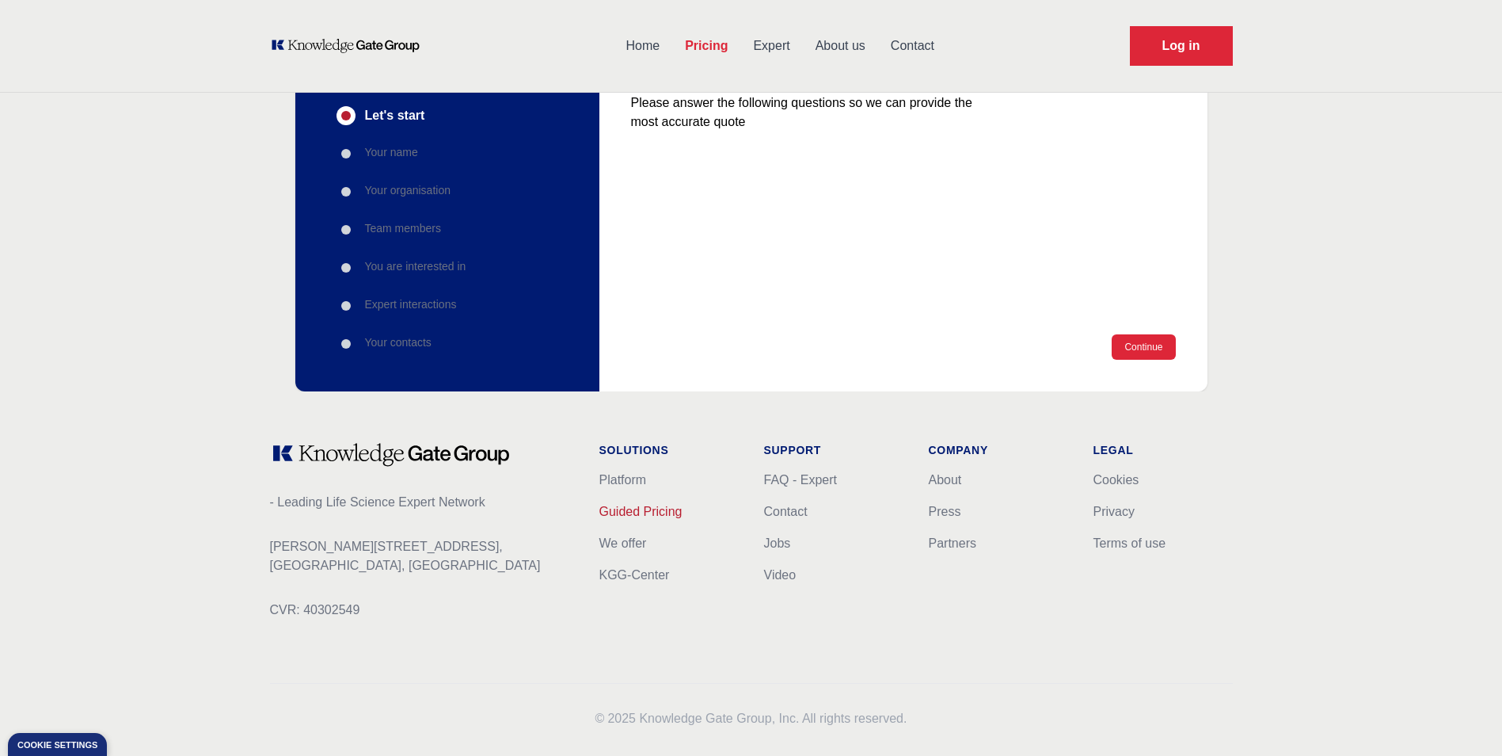
scroll to position [0, 0]
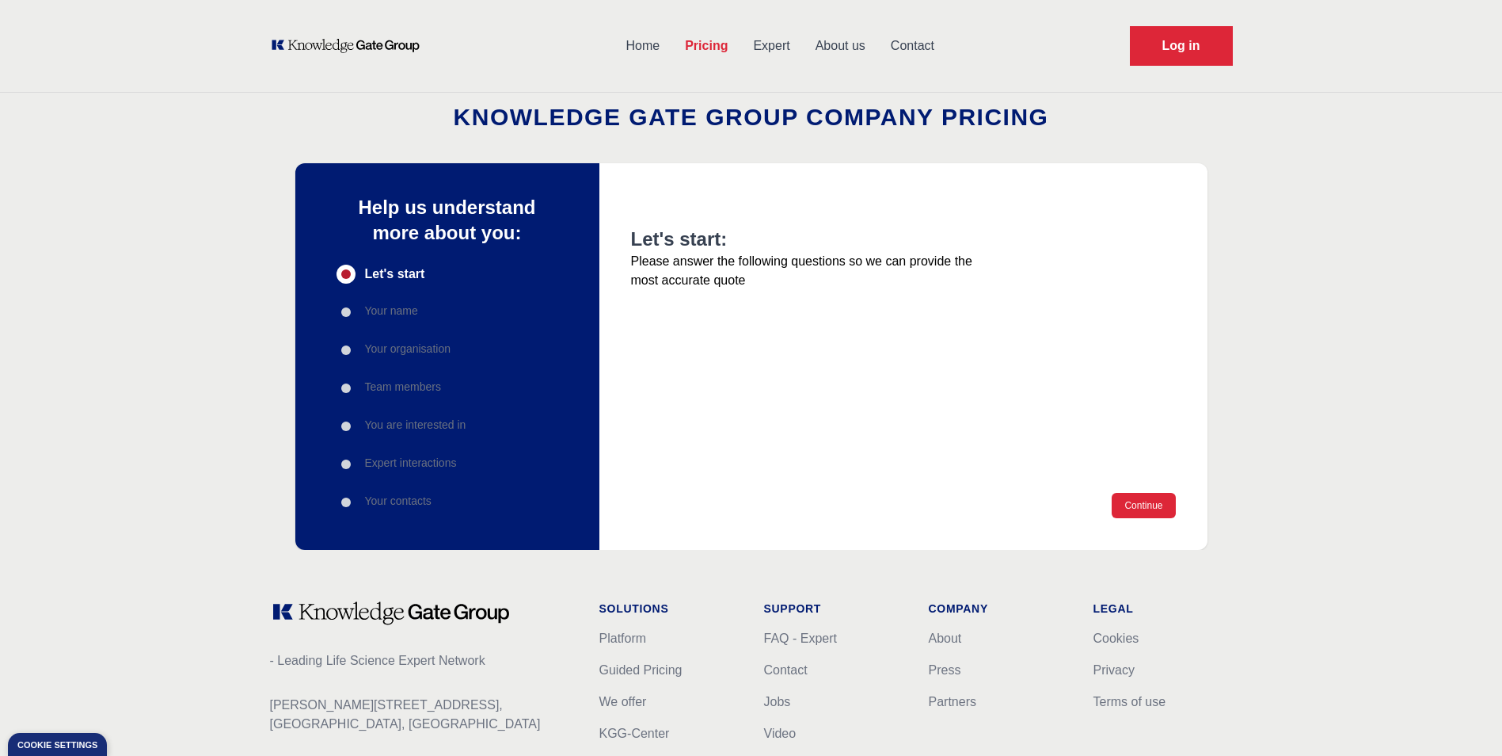
click at [633, 41] on link "Home" at bounding box center [643, 45] width 59 height 41
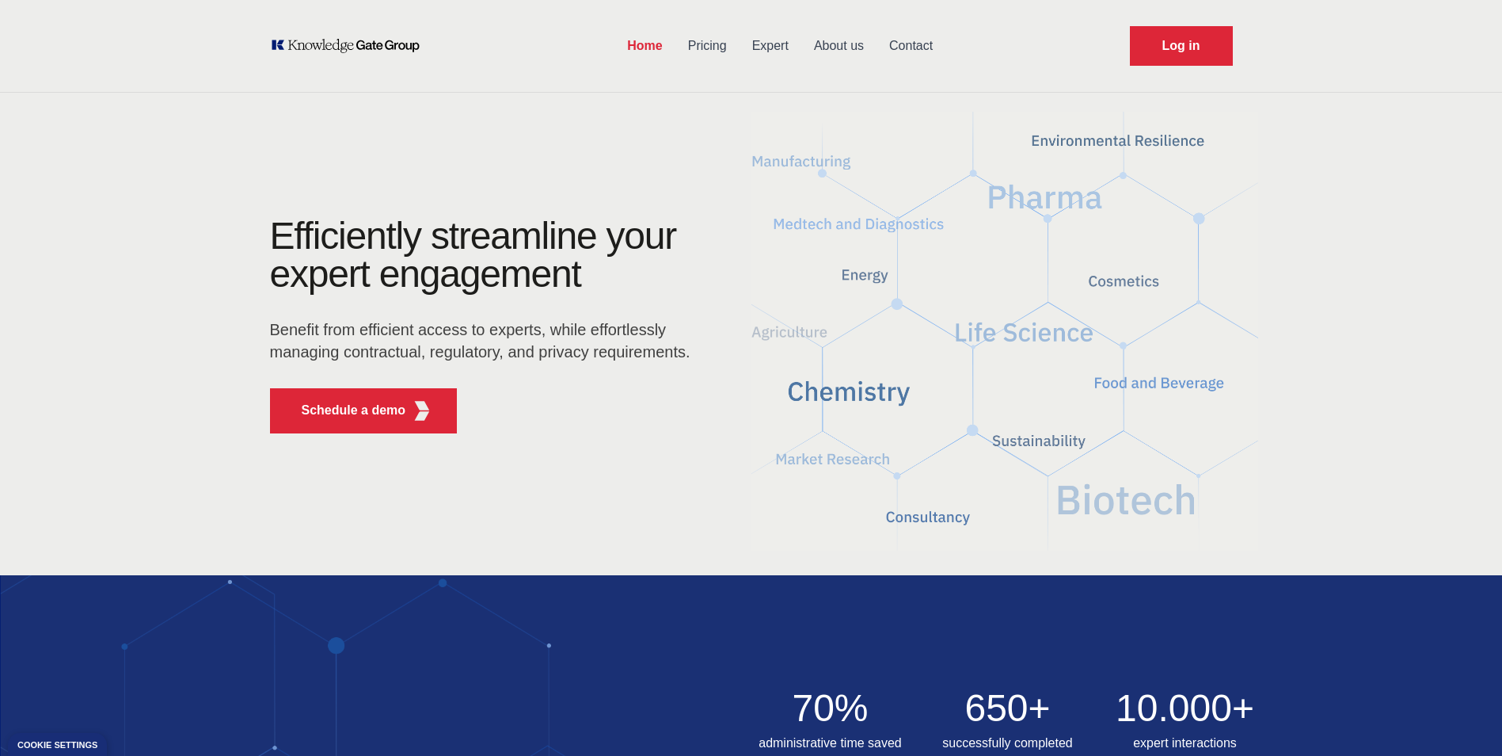
click at [722, 47] on link "Pricing" at bounding box center [708, 45] width 64 height 41
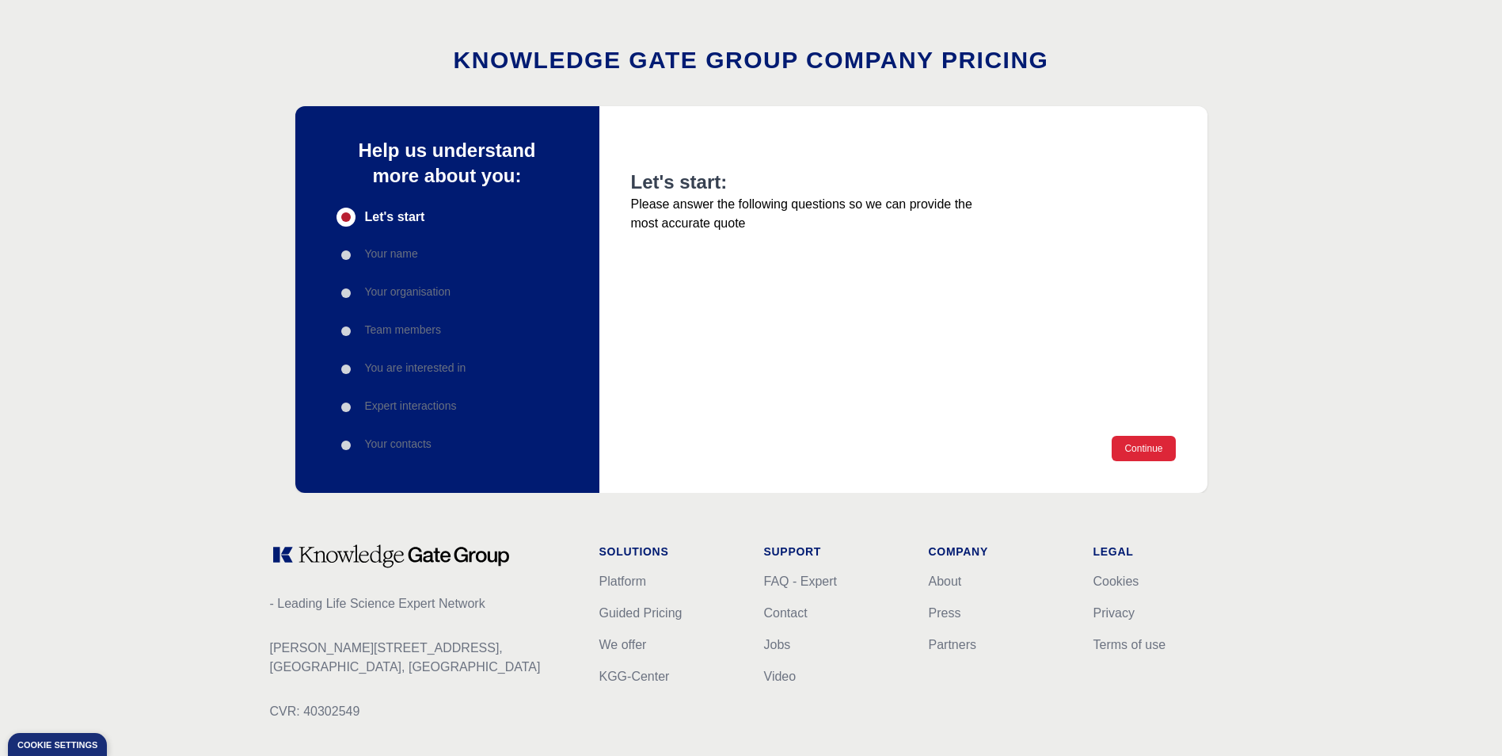
scroll to position [181, 0]
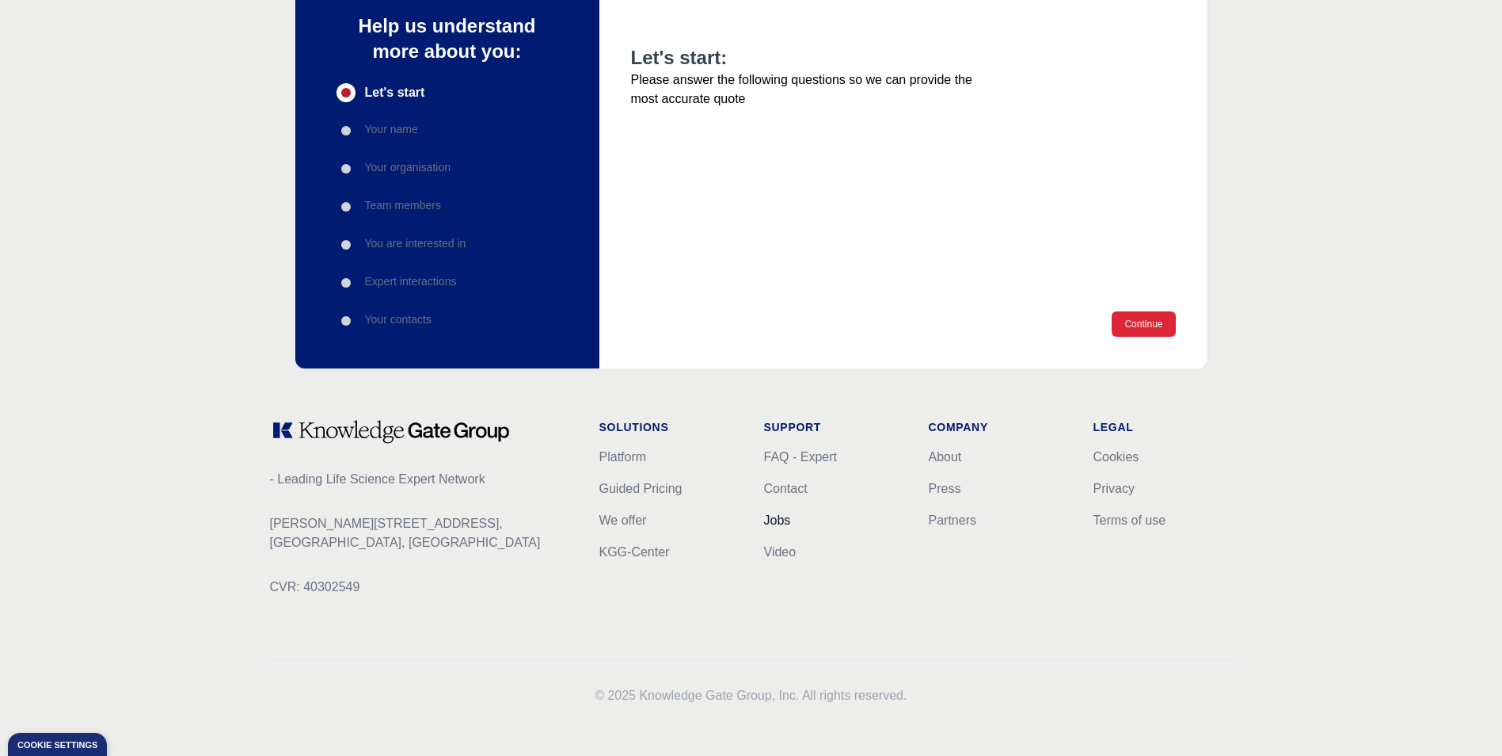
click at [770, 520] on link "Jobs" at bounding box center [777, 519] width 27 height 13
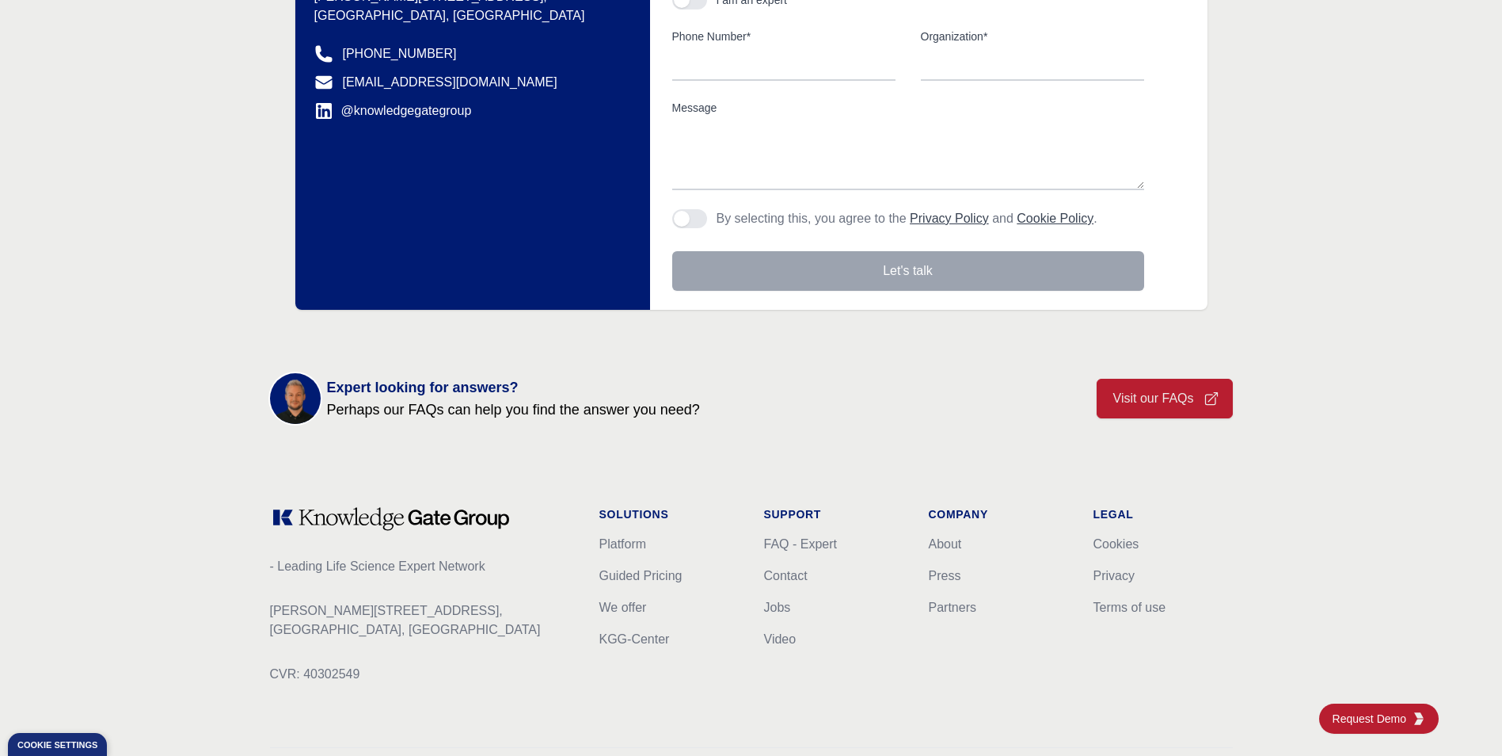
scroll to position [456, 0]
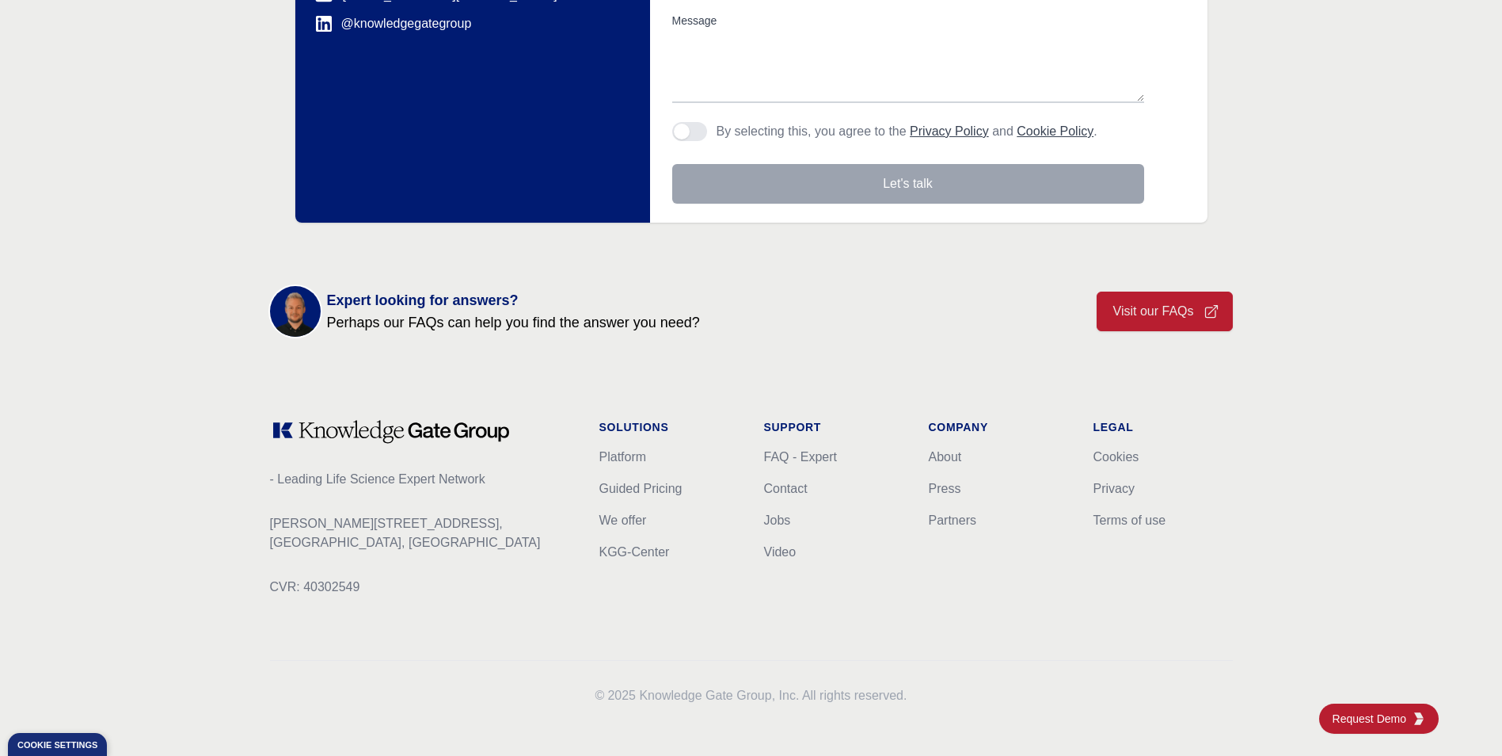
click at [1143, 291] on link "Visit our FAQs" at bounding box center [1165, 311] width 136 height 40
